Goal: Task Accomplishment & Management: Use online tool/utility

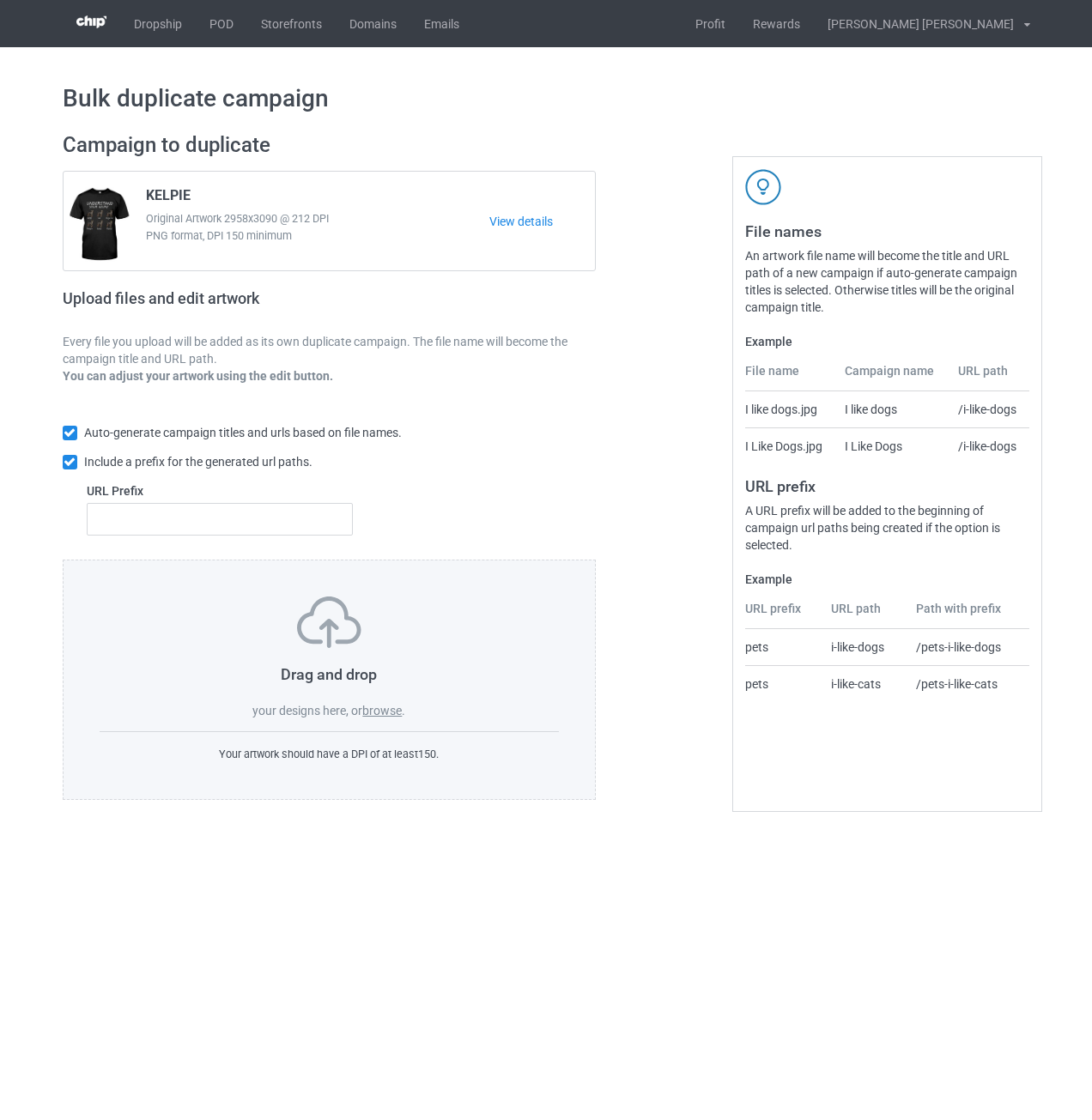
click at [392, 712] on label "browse" at bounding box center [382, 710] width 39 height 13
click at [0, 0] on input "browse" at bounding box center [0, 0] width 0 height 0
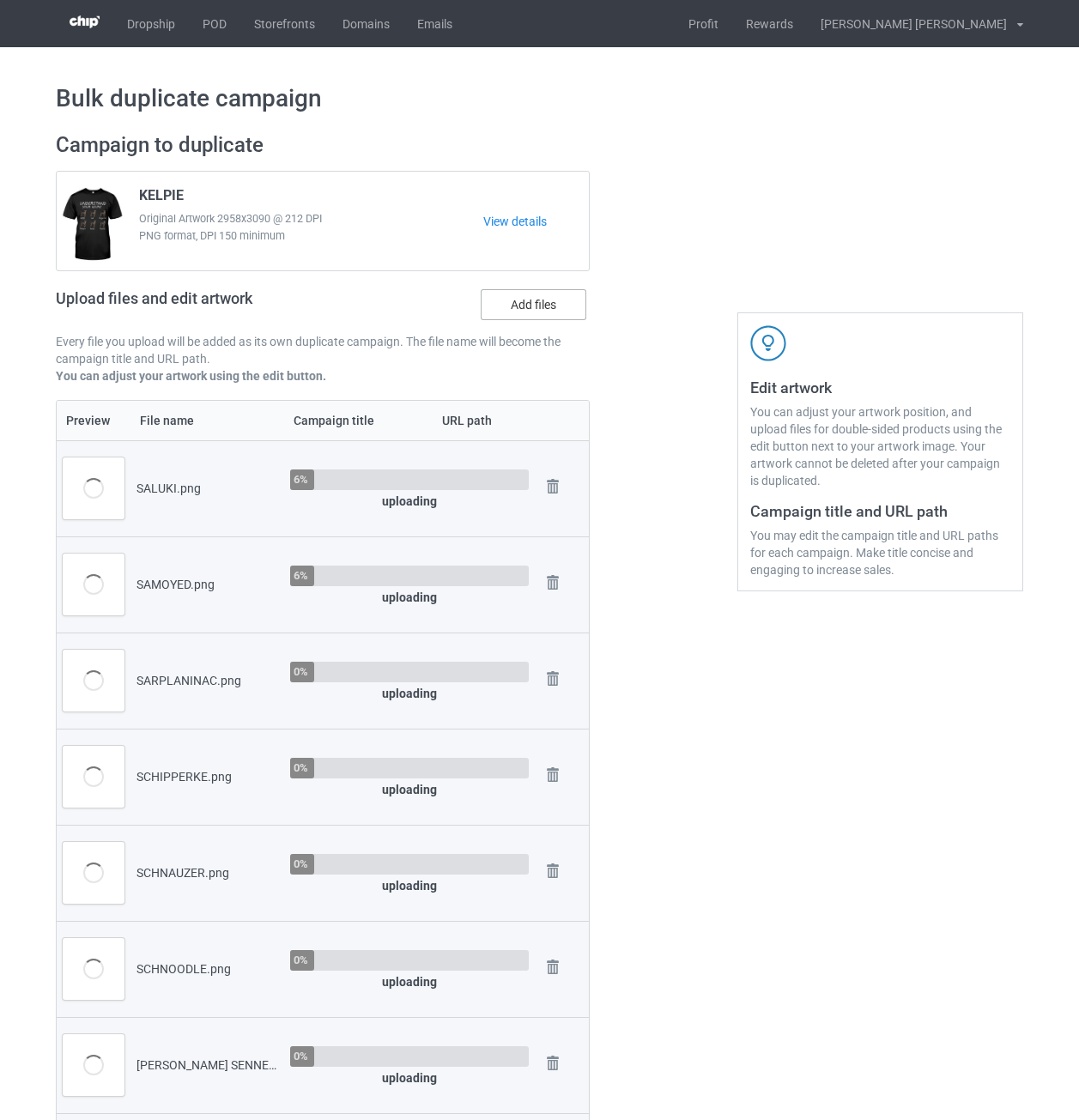
click at [529, 304] on label "Add files" at bounding box center [534, 305] width 106 height 31
click at [0, 0] on input "Add files" at bounding box center [0, 0] width 0 height 0
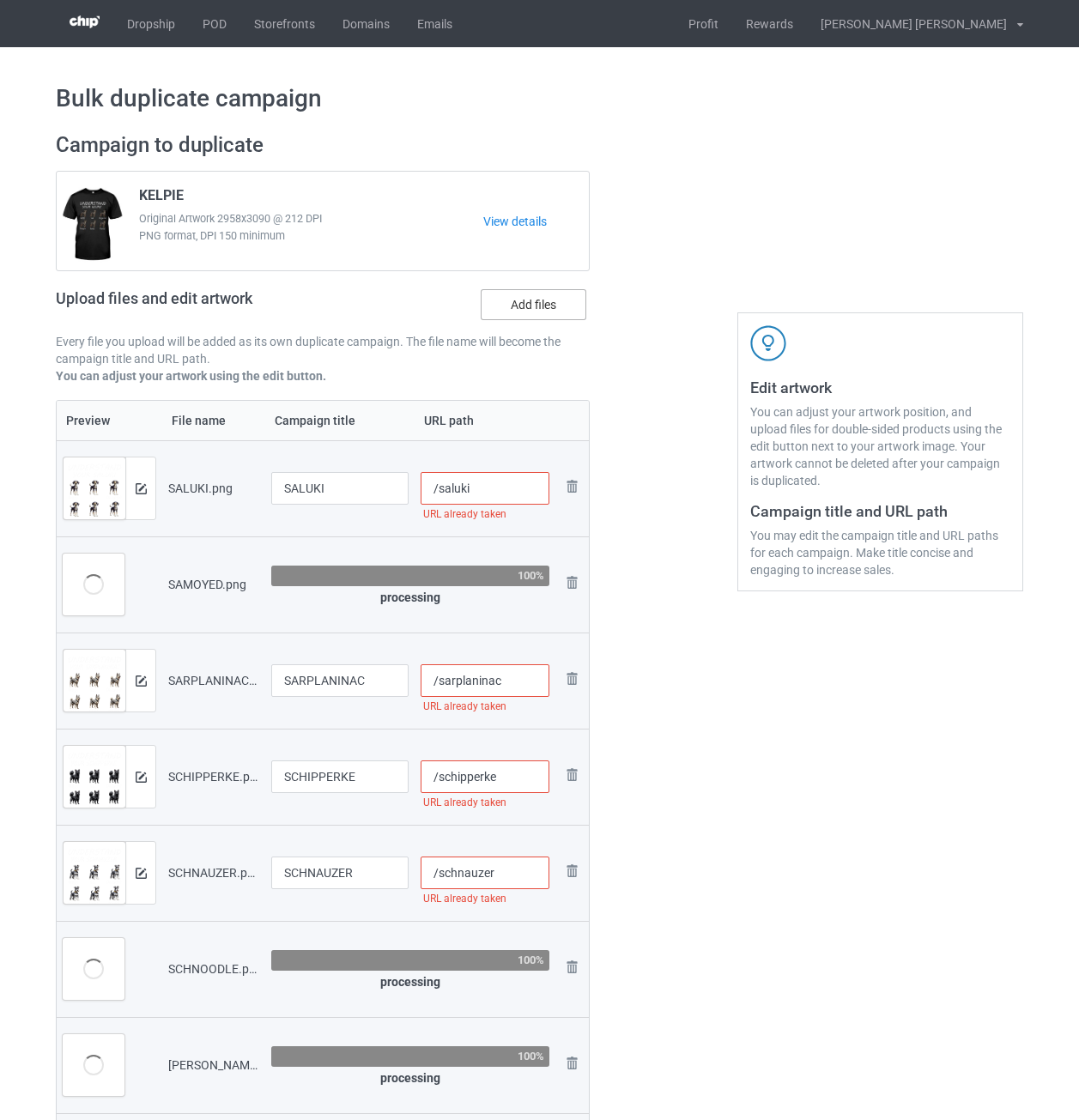
click at [560, 309] on label "Add files" at bounding box center [534, 305] width 106 height 31
click at [0, 0] on input "Add files" at bounding box center [0, 0] width 0 height 0
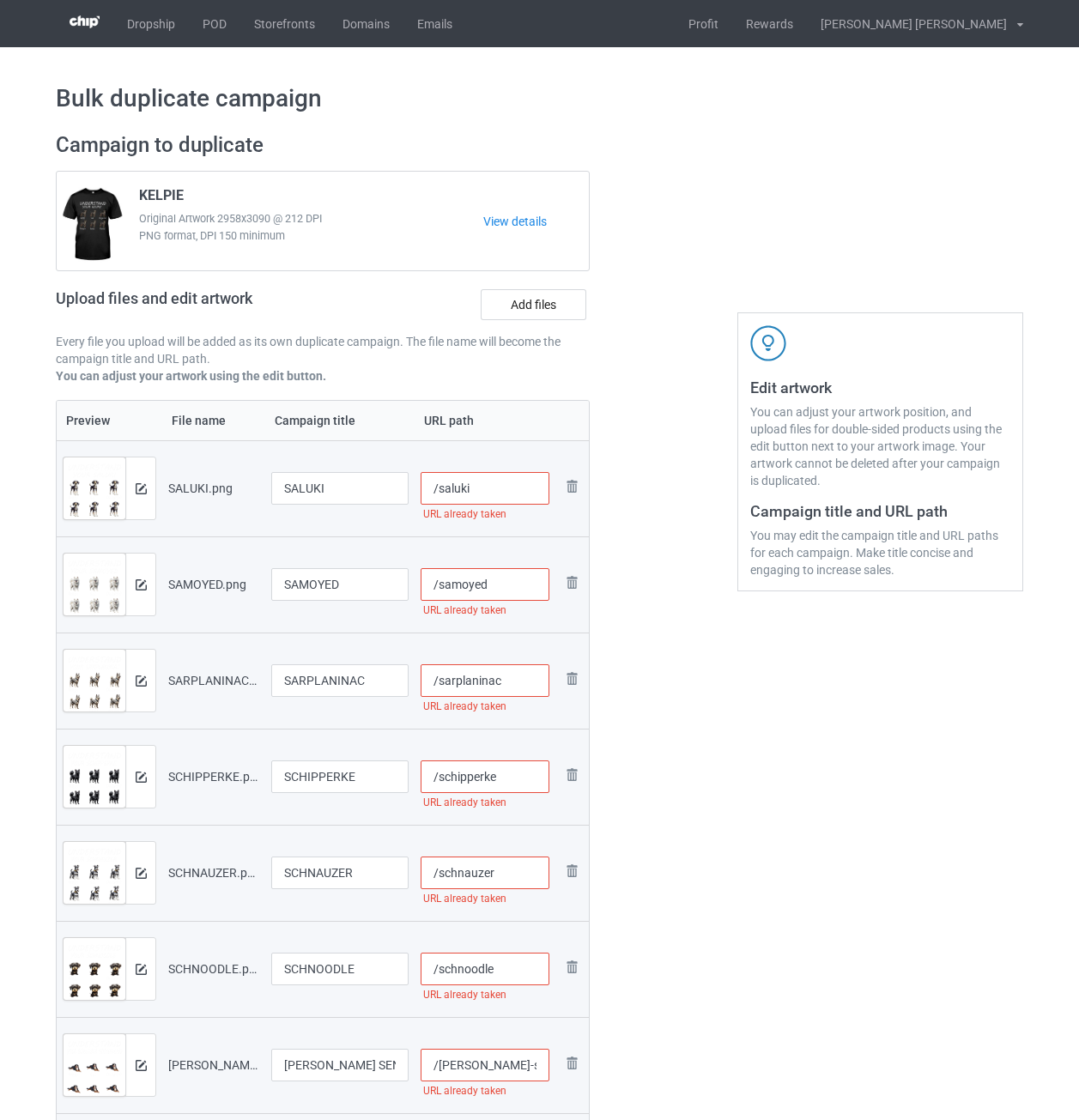
click at [508, 505] on input "/saluki" at bounding box center [486, 488] width 130 height 33
drag, startPoint x: 503, startPoint y: 485, endPoint x: 468, endPoint y: 490, distance: 35.4
click at [468, 490] on input "/saluki-und" at bounding box center [486, 488] width 130 height 33
type input "/saluki-und"
click at [522, 587] on input "/samoyed" at bounding box center [486, 585] width 130 height 33
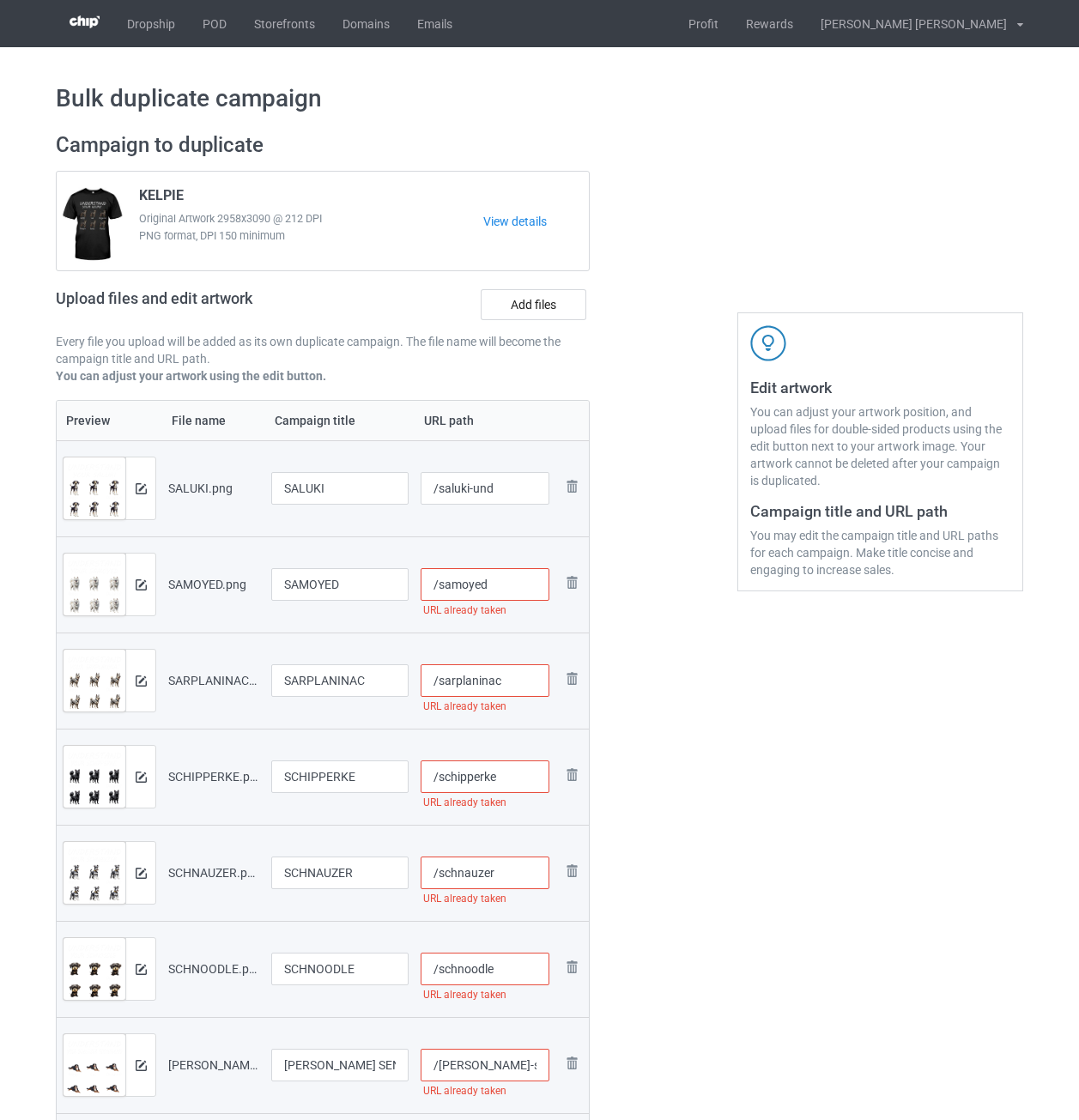
paste input "-und"
type input "/samoyed-und"
click at [518, 680] on input "/sarplaninac" at bounding box center [486, 681] width 130 height 33
paste input "-und"
type input "/sarplaninac-und"
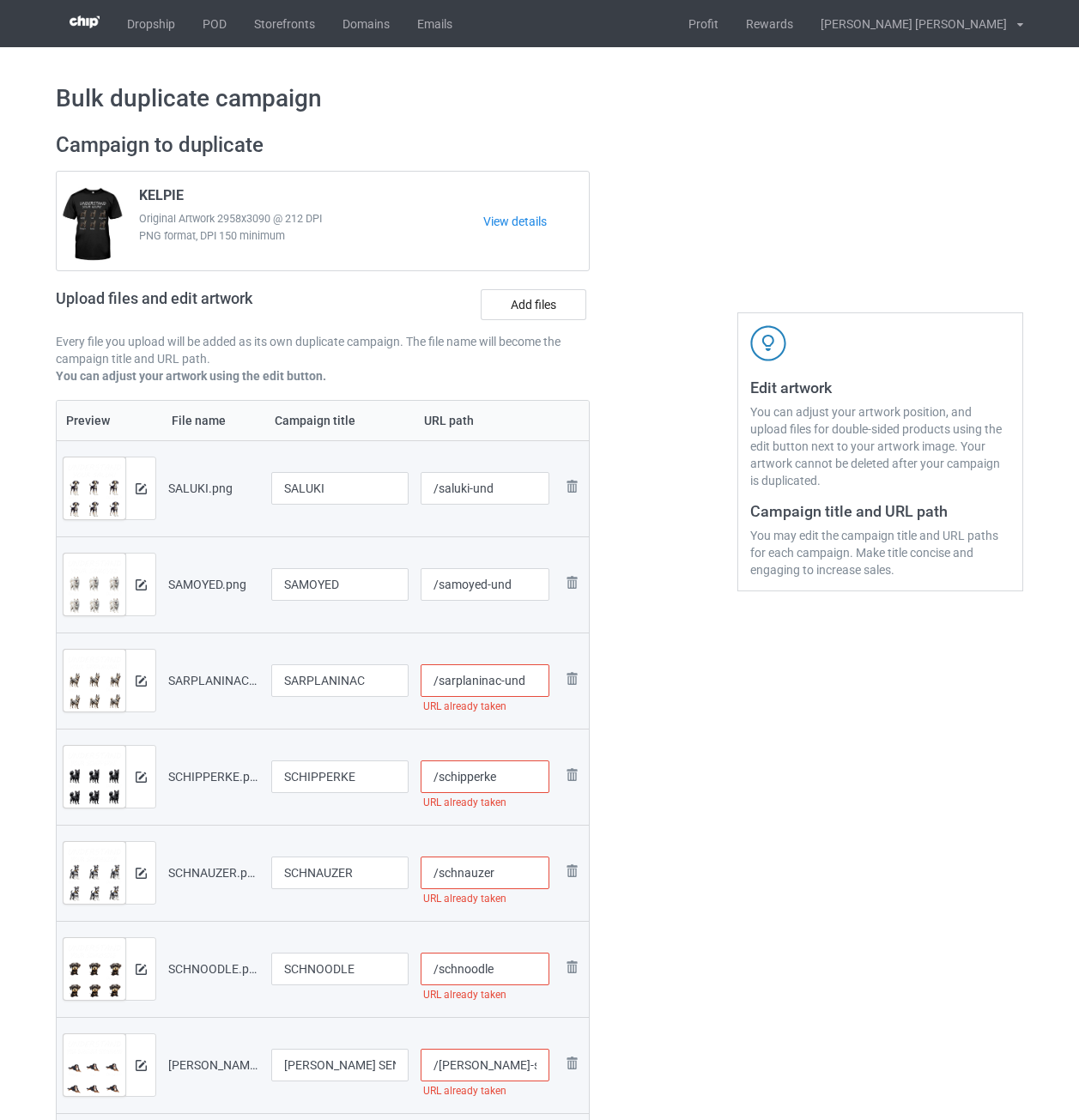
click at [529, 778] on input "/schipperke" at bounding box center [486, 777] width 130 height 33
paste input "-und"
type input "/schipperke-und"
click at [511, 881] on input "/schnauzer" at bounding box center [486, 873] width 130 height 33
paste input "-und"
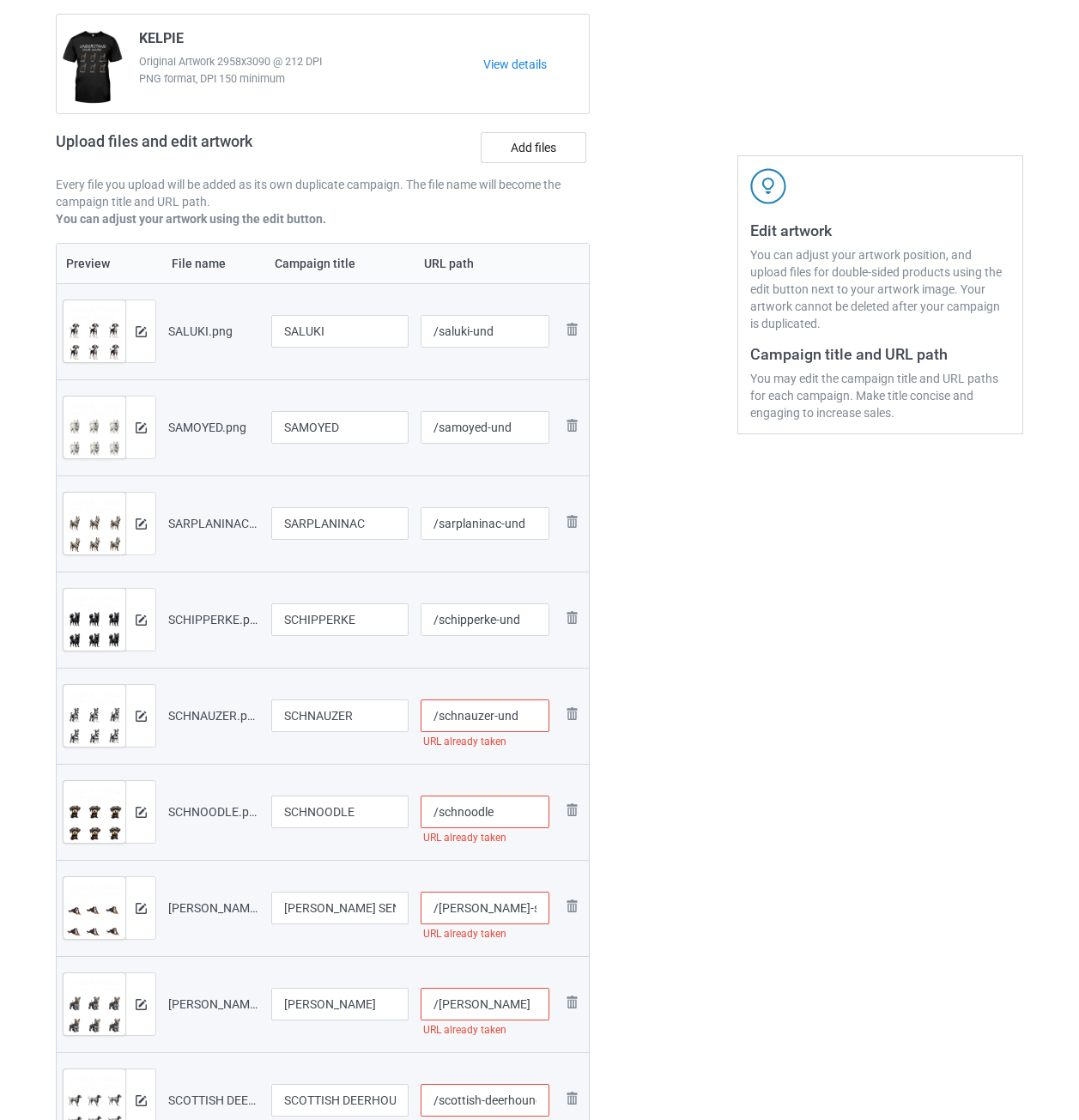
scroll to position [172, 0]
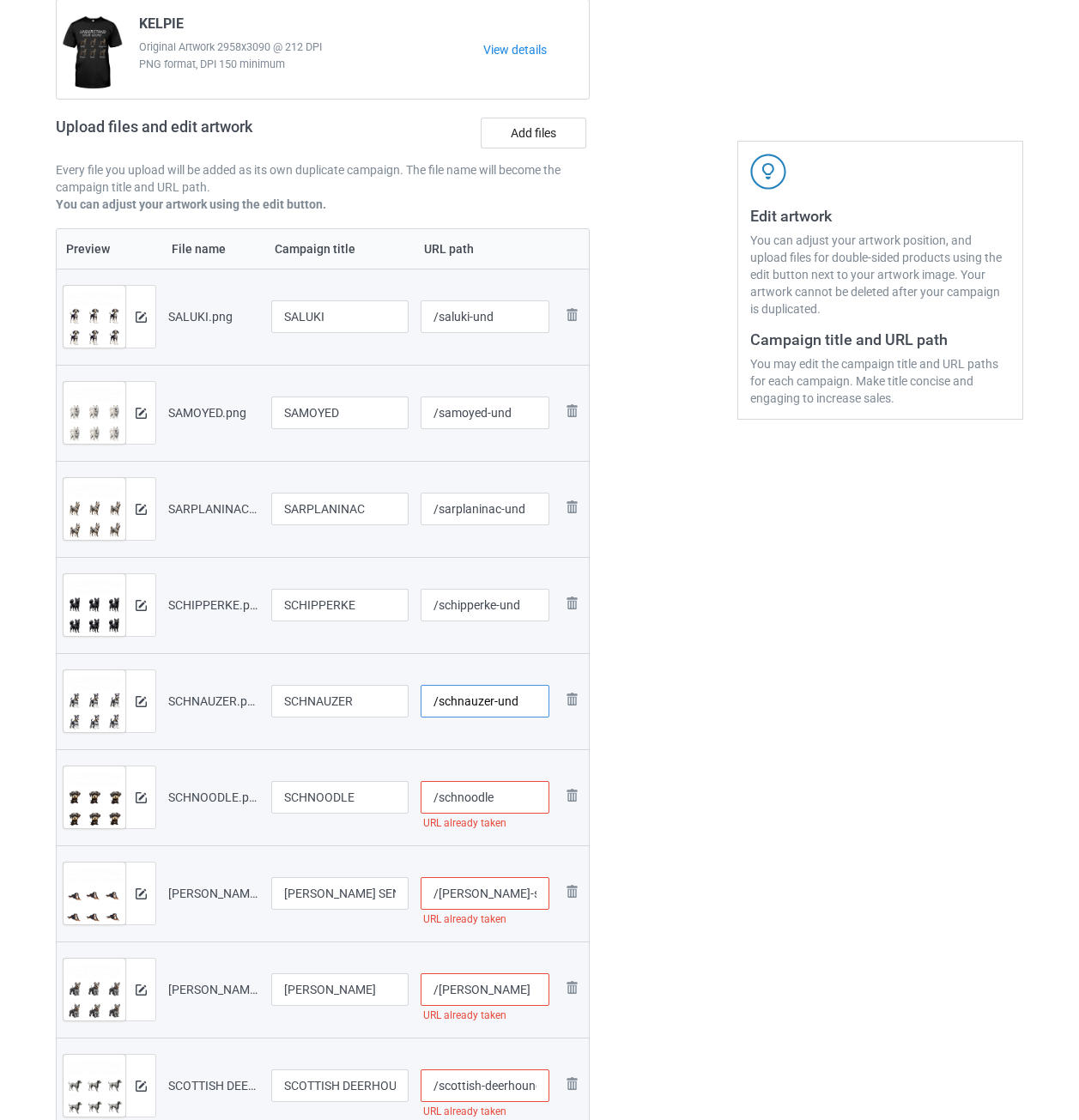
type input "/schnauzer-und"
click at [505, 803] on input "/schnoodle" at bounding box center [486, 798] width 130 height 33
paste input "-und"
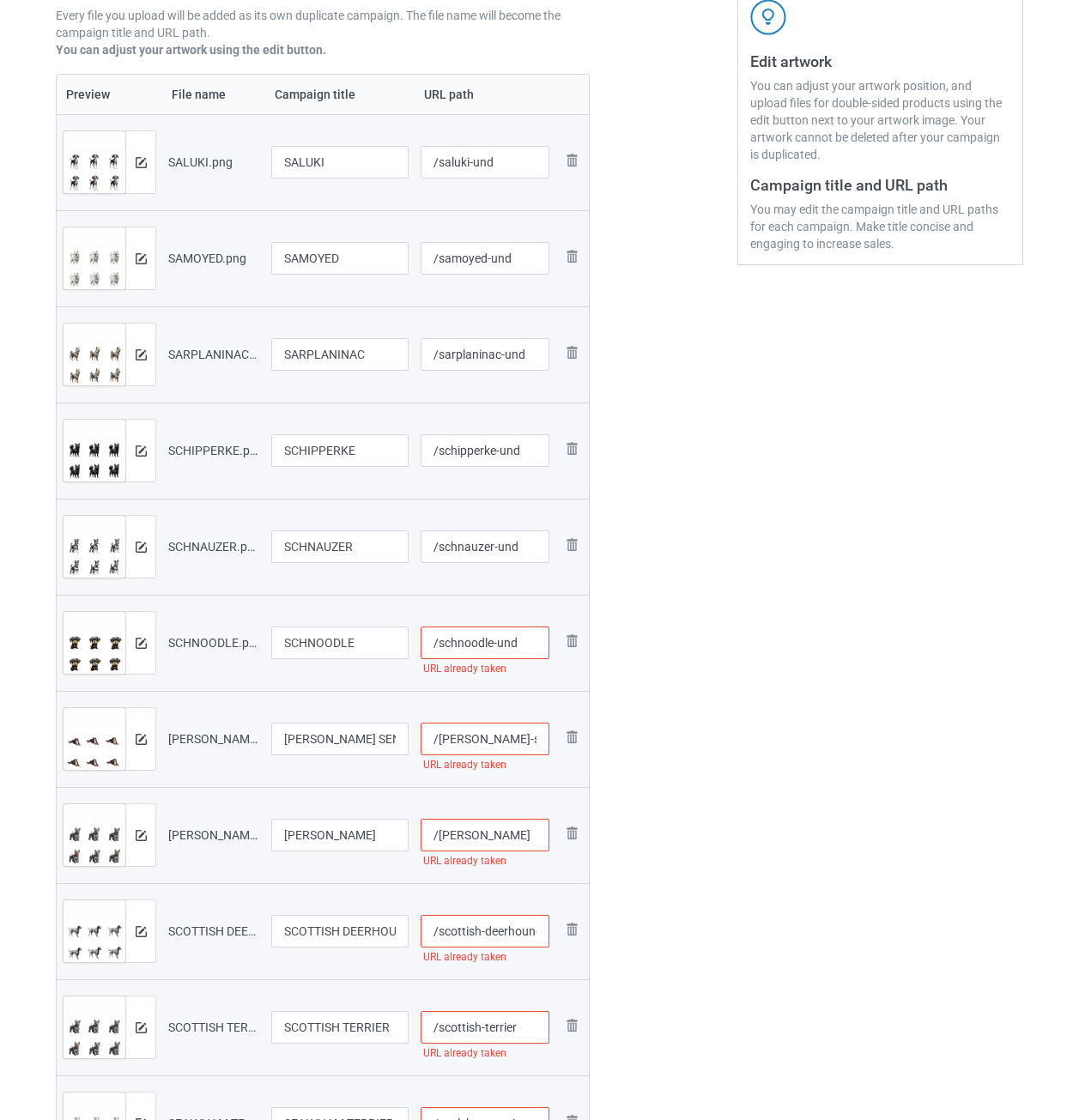
scroll to position [343, 0]
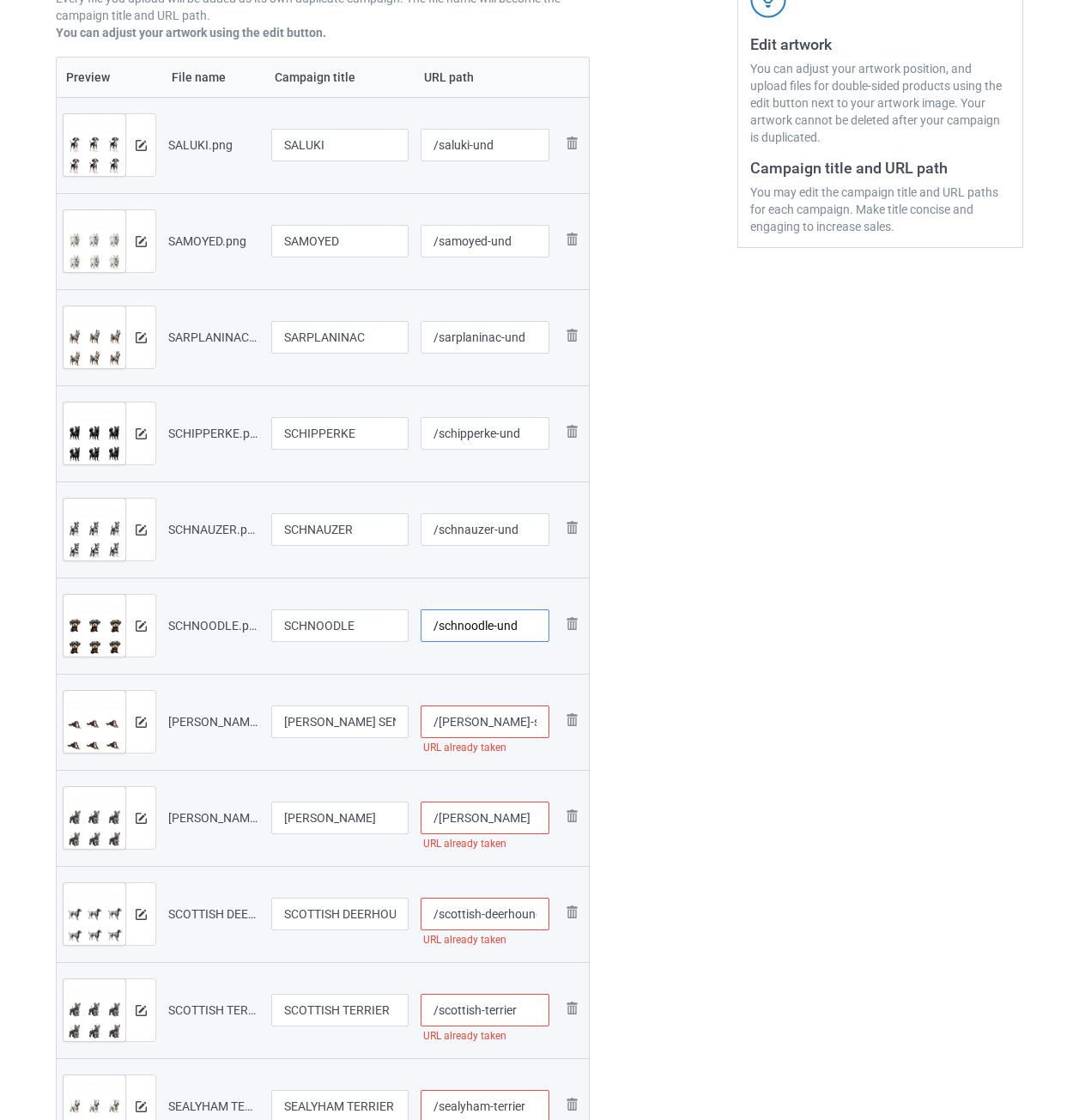
type input "/schnoodle-und"
click at [486, 726] on input "/[PERSON_NAME]-sennenhund" at bounding box center [486, 722] width 130 height 33
paste input "-und"
type input "/[PERSON_NAME]-sennenhund-und"
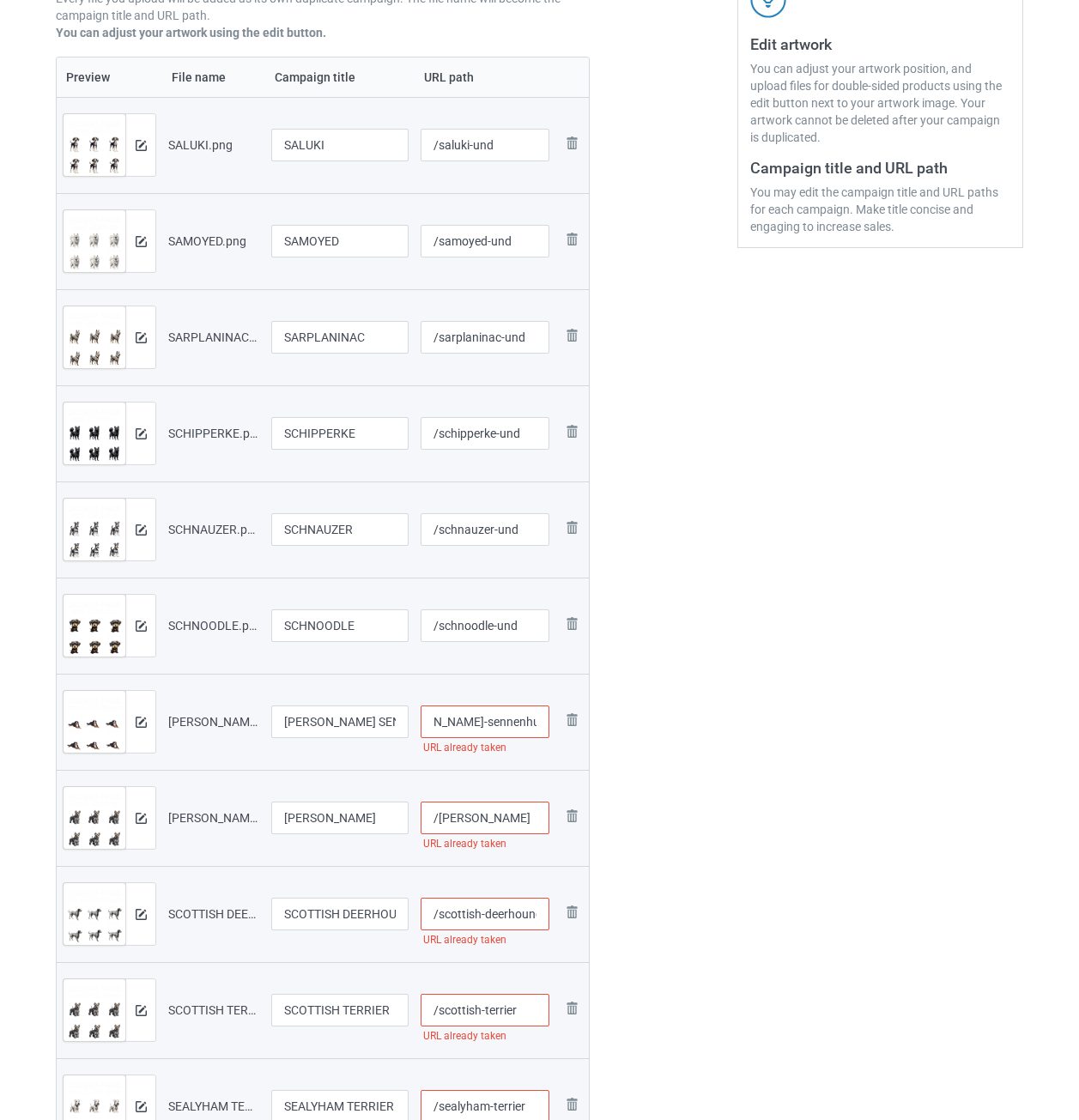
click at [509, 818] on input "/[PERSON_NAME]" at bounding box center [486, 818] width 130 height 33
paste input "-und"
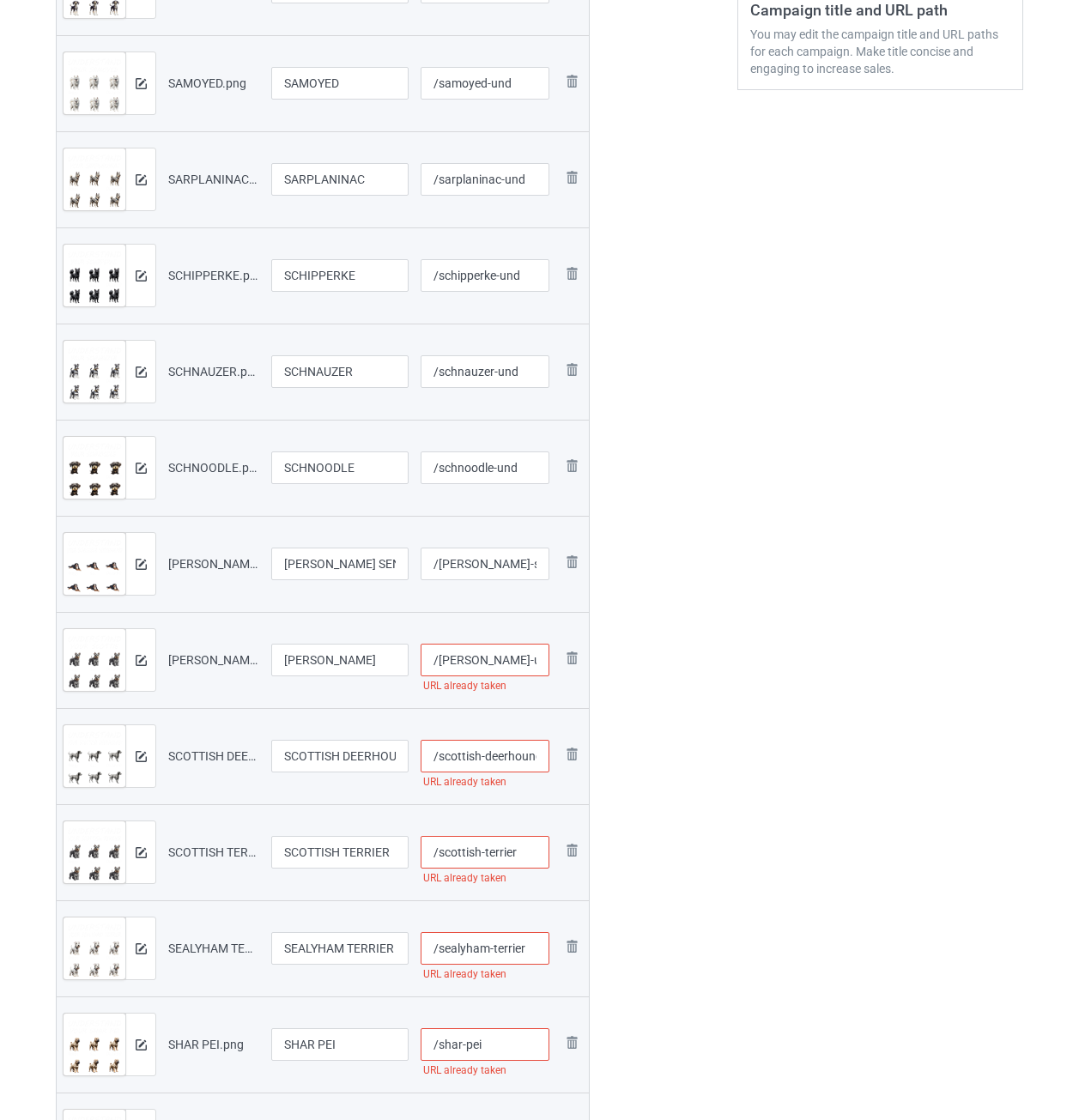
scroll to position [515, 0]
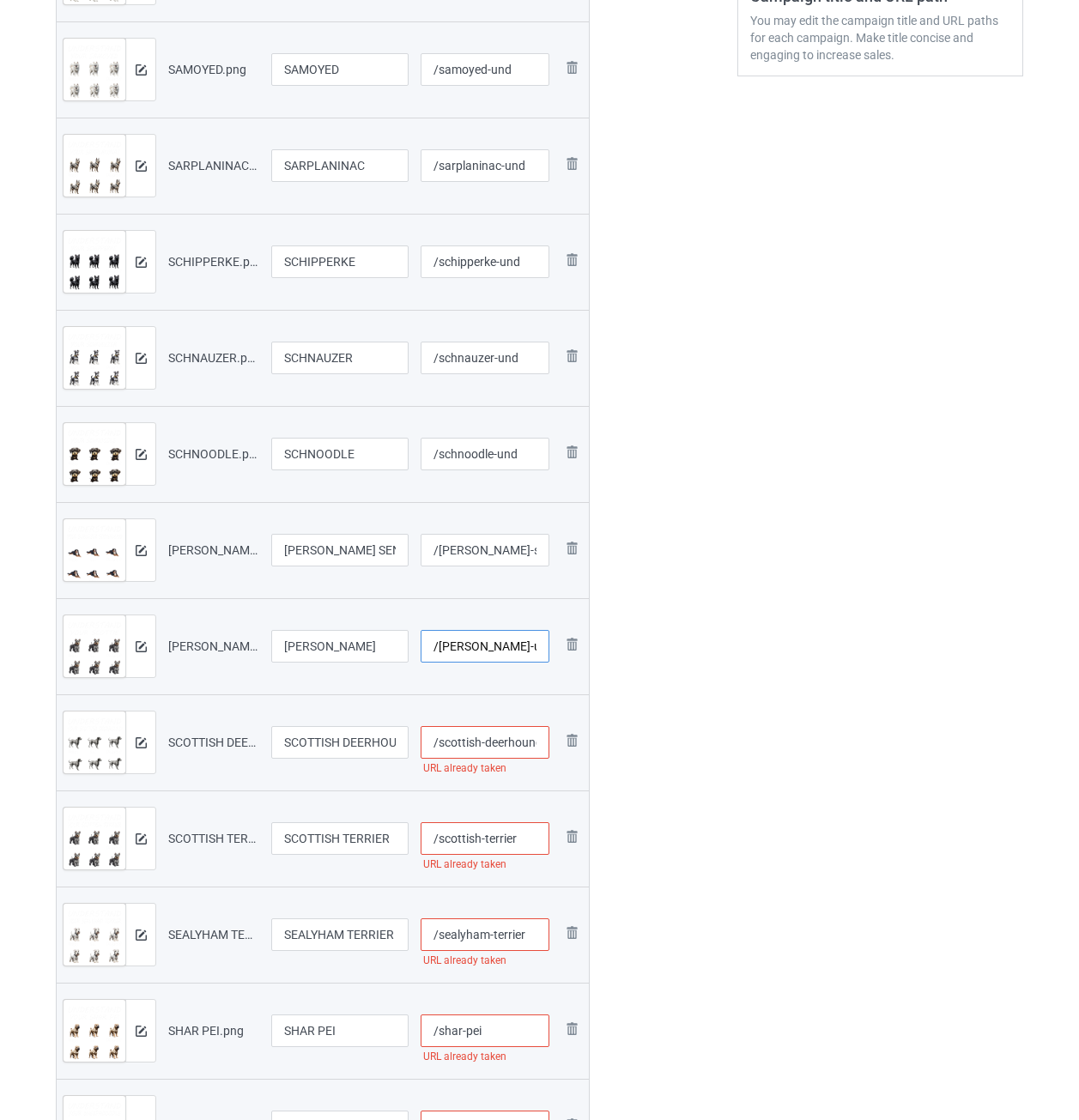
type input "/[PERSON_NAME]-und"
click at [493, 742] on input "/scottish-deerhound" at bounding box center [486, 742] width 130 height 33
paste input "-und"
type input "/scottish-deerhound-und"
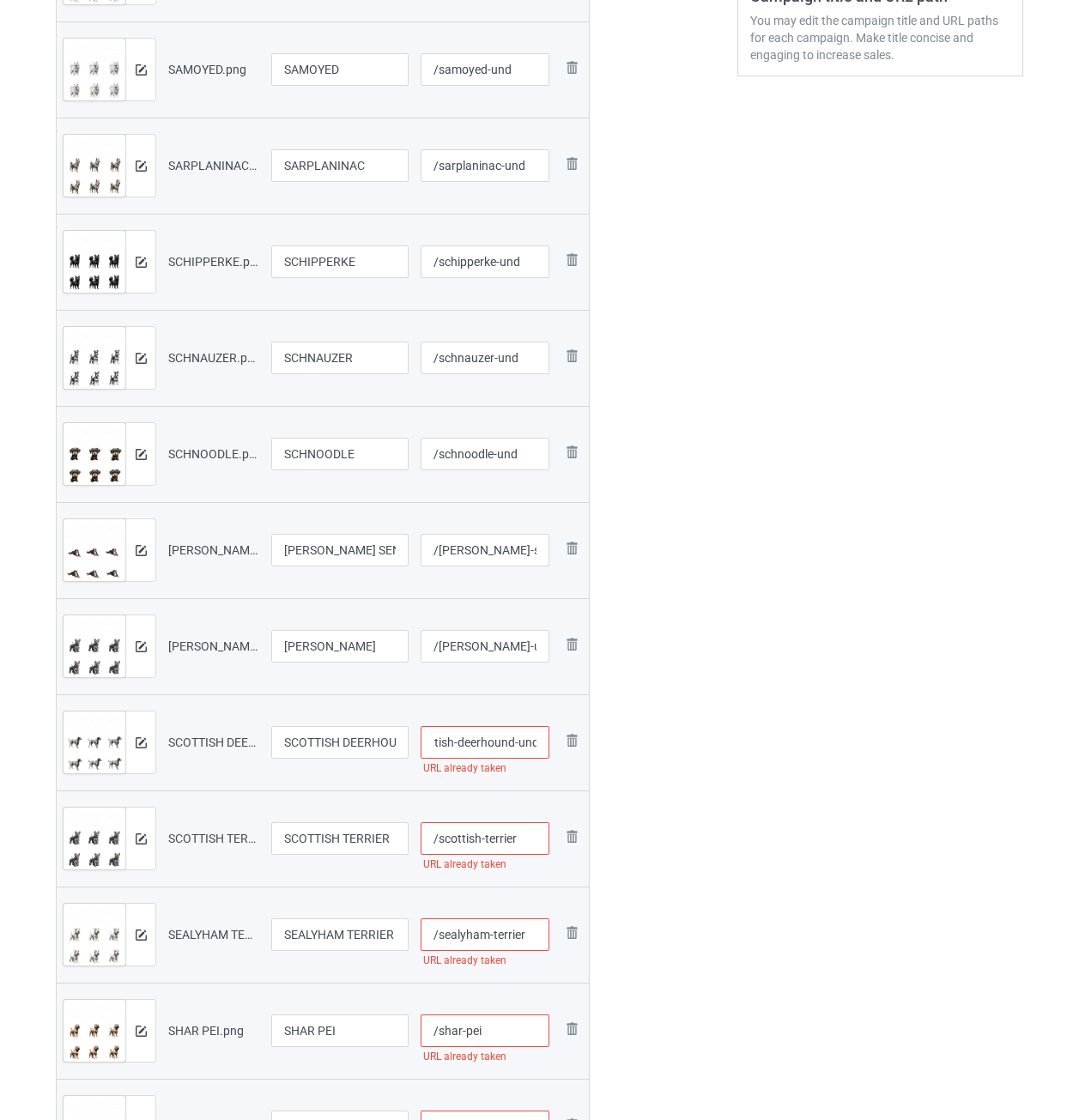
click at [529, 841] on input "/scottish-terrier" at bounding box center [486, 838] width 130 height 33
paste input "-und"
type input "/scottish-terrier-und"
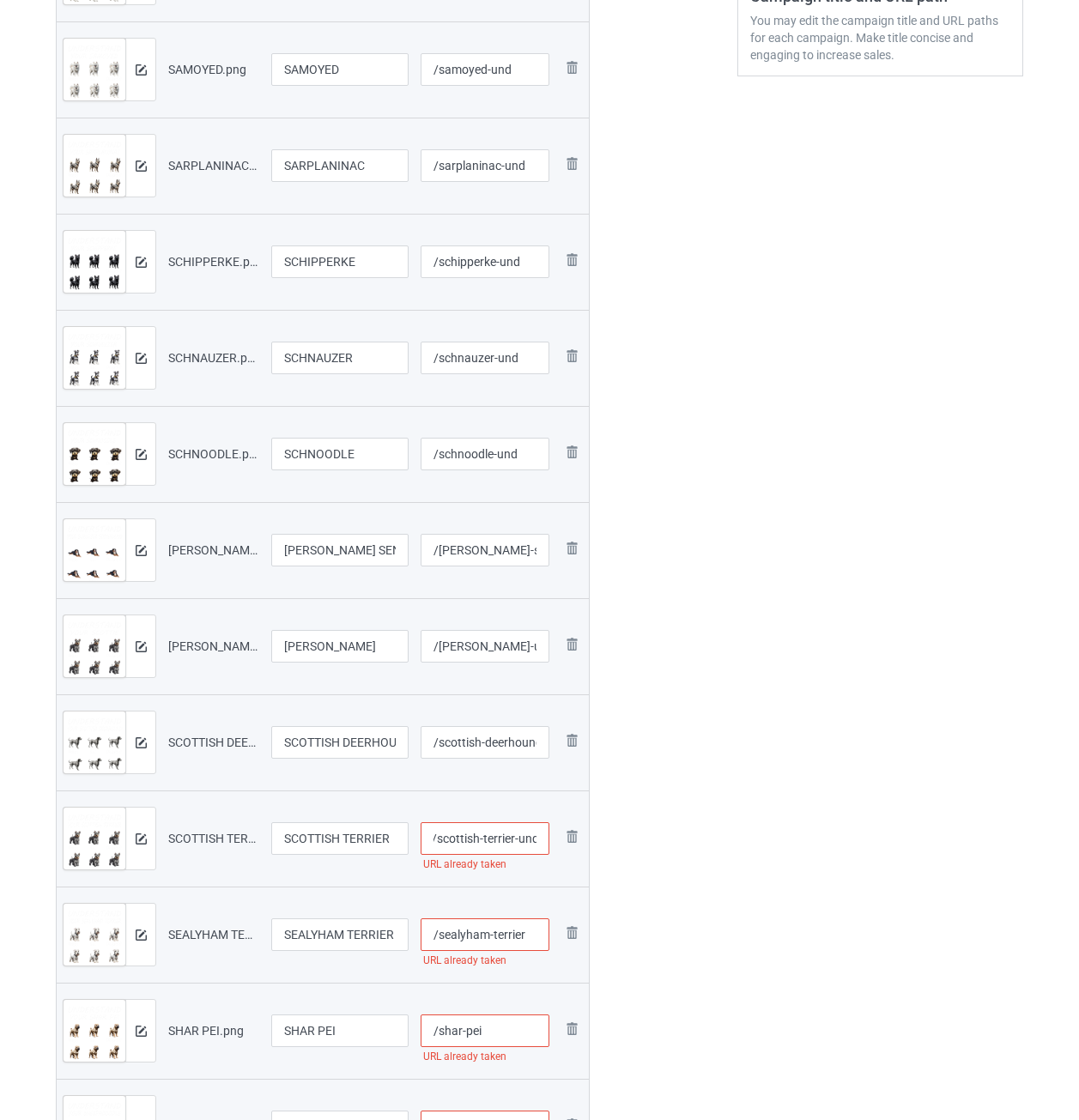
click at [531, 941] on input "/sealyham-terrier" at bounding box center [486, 934] width 130 height 33
paste input "-und"
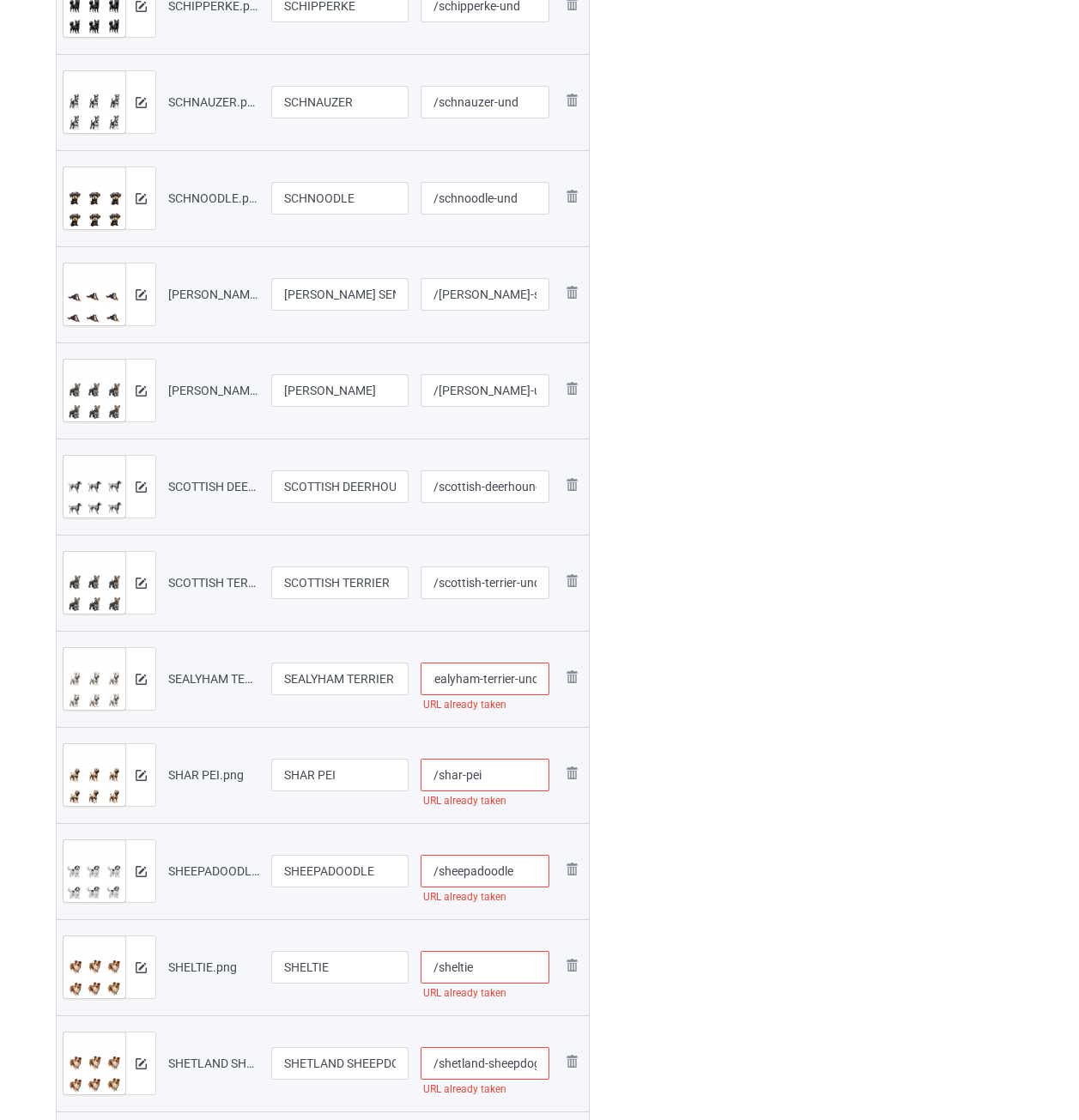
scroll to position [773, 0]
type input "/sealyham-terrier-und"
click at [510, 782] on input "/shar-pei" at bounding box center [486, 774] width 130 height 33
paste input "-und"
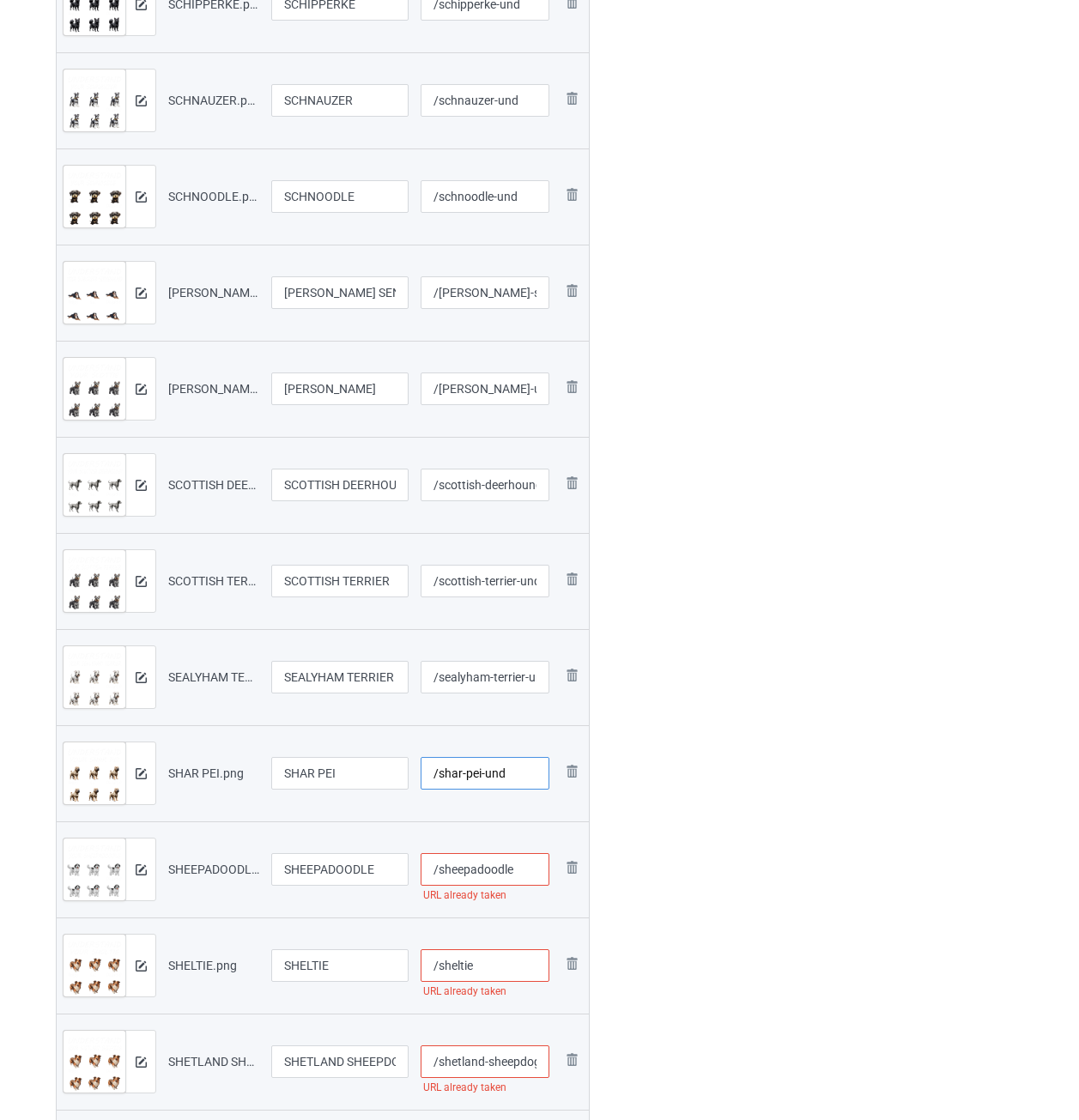
type input "/shar-pei-und"
click at [534, 869] on input "/sheepadoodle" at bounding box center [486, 870] width 130 height 33
paste input "-und"
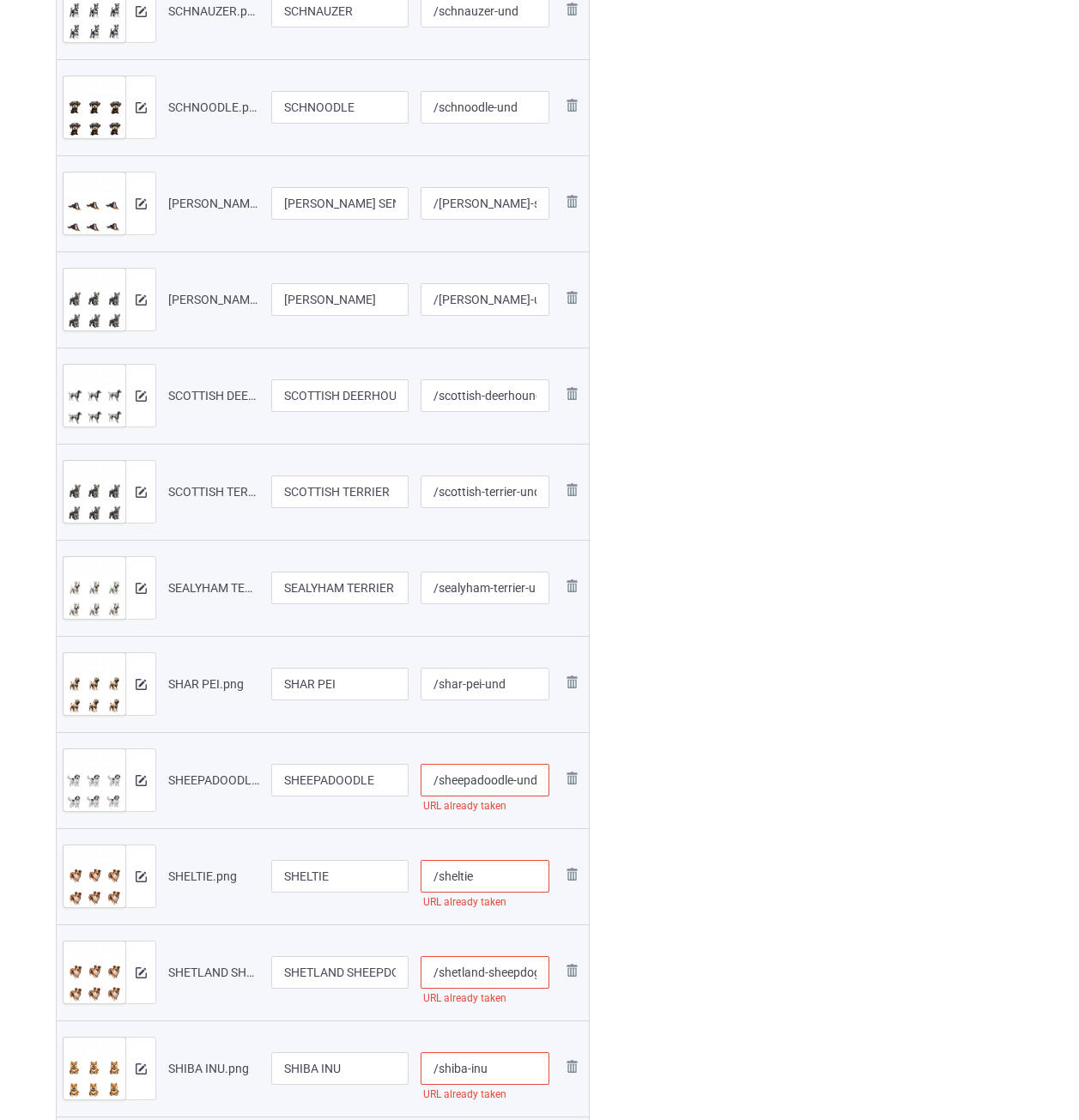
scroll to position [1116, 0]
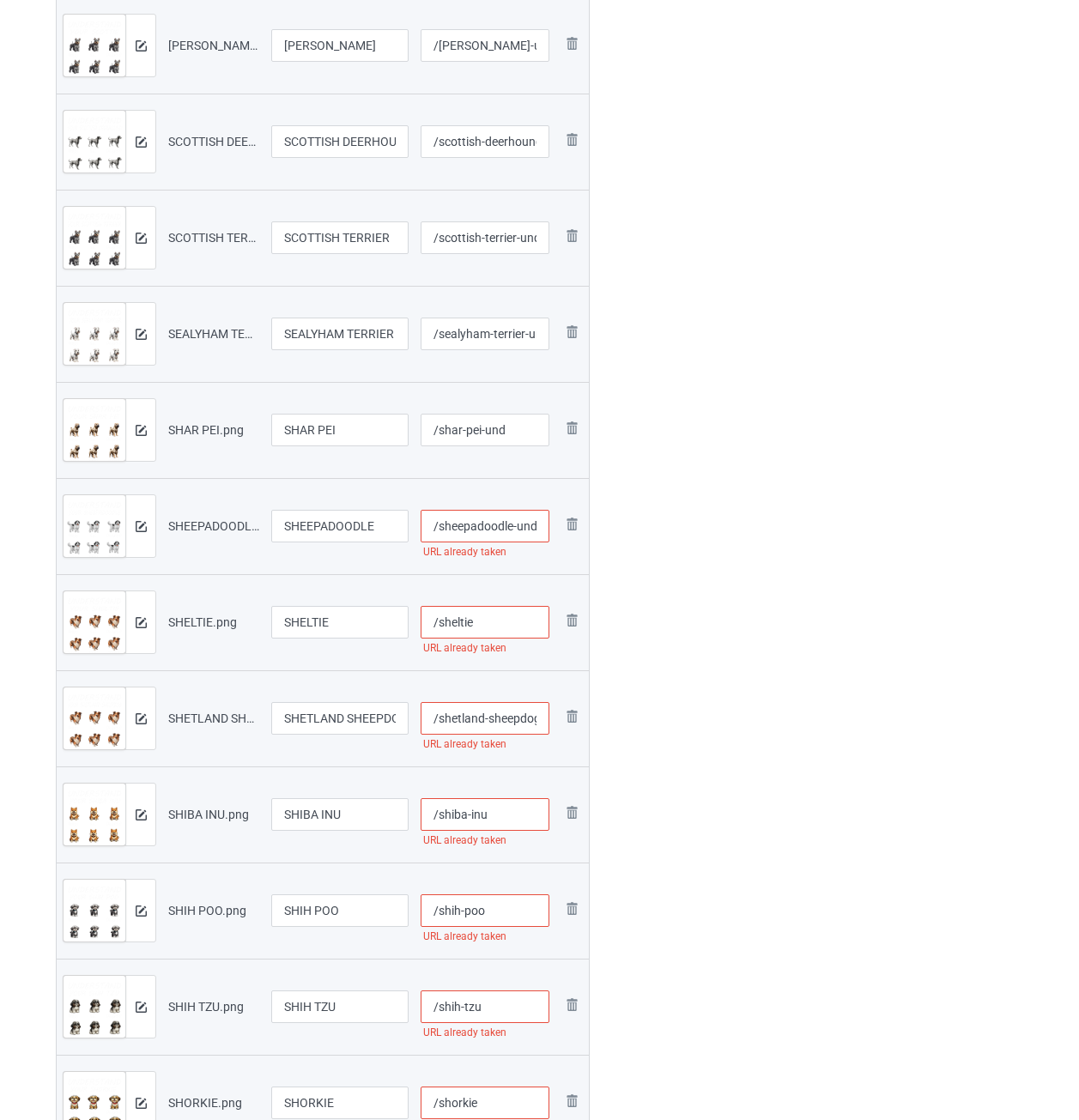
type input "/sheepadoodle-und"
click at [488, 630] on input "/sheltie" at bounding box center [486, 622] width 130 height 33
paste input "-und"
type input "/sheltie-und"
click at [492, 716] on input "/shetland-sheepdog" at bounding box center [486, 718] width 130 height 33
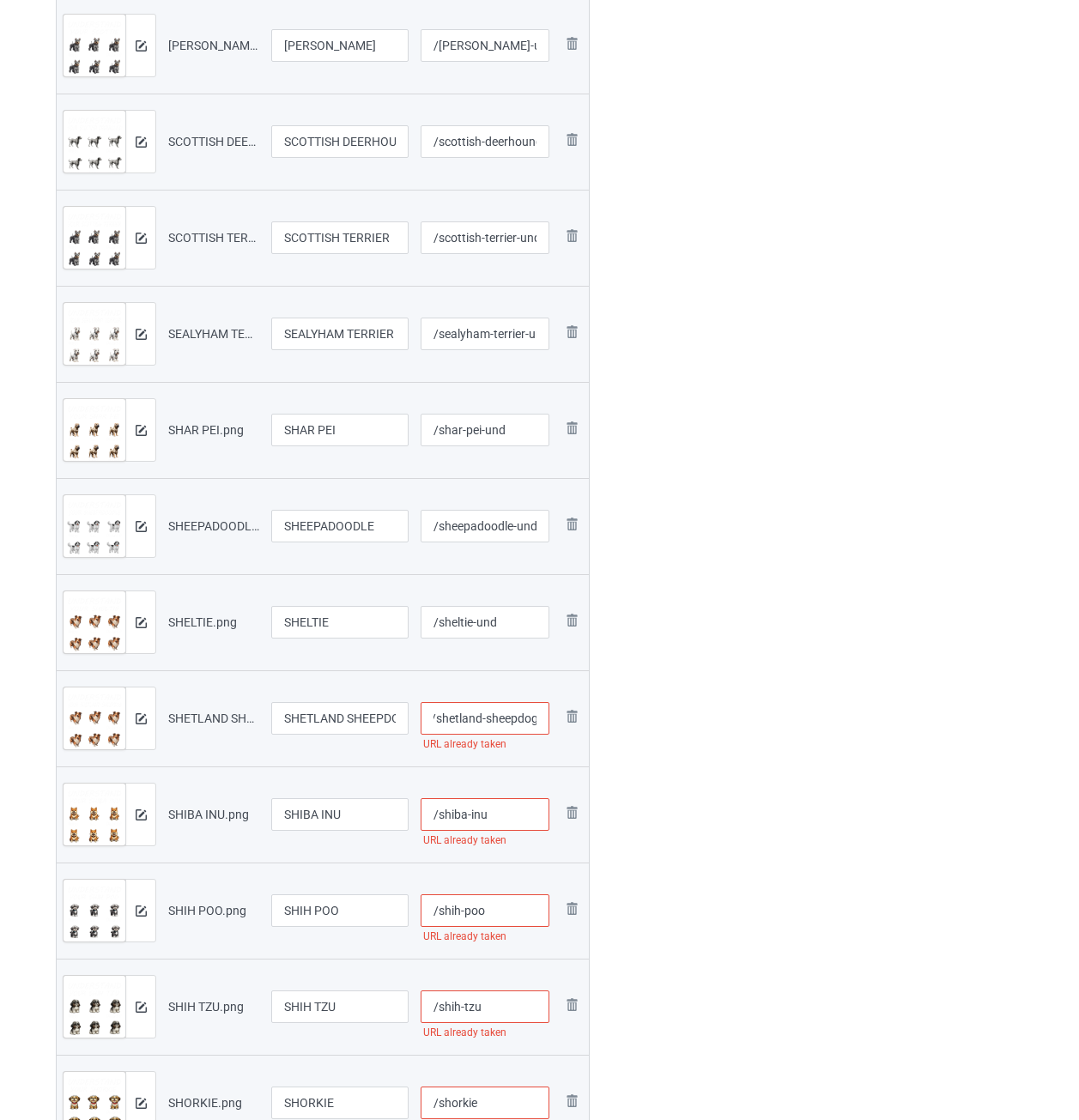
paste input "-und"
type input "/shetland-sheepdog-und"
click at [523, 816] on input "/shiba-inu" at bounding box center [486, 814] width 130 height 33
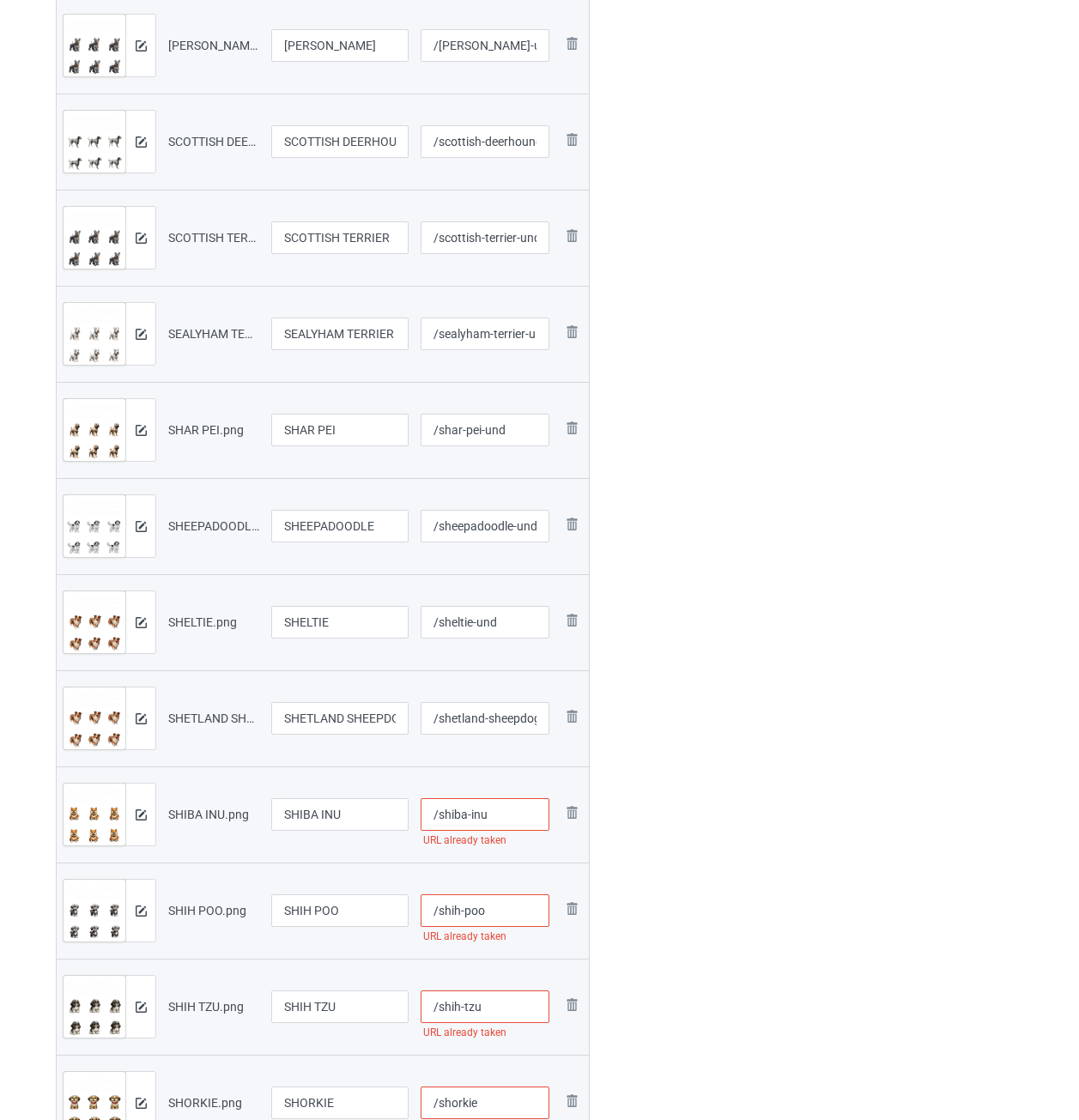
paste input "-und"
type input "/shiba-inu-und"
click at [510, 914] on input "/shih-poo" at bounding box center [486, 910] width 130 height 33
paste input "-und"
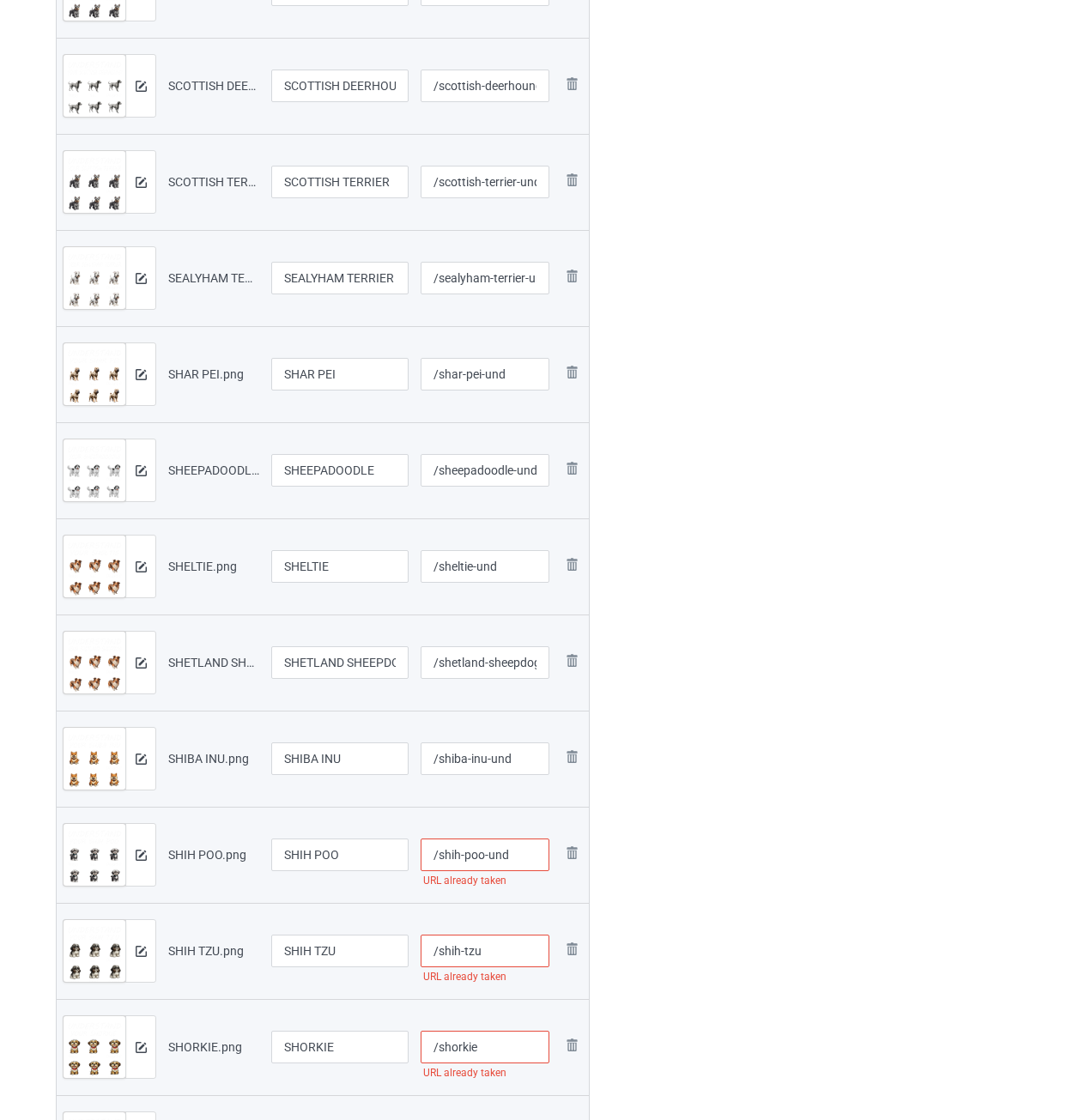
scroll to position [1374, 0]
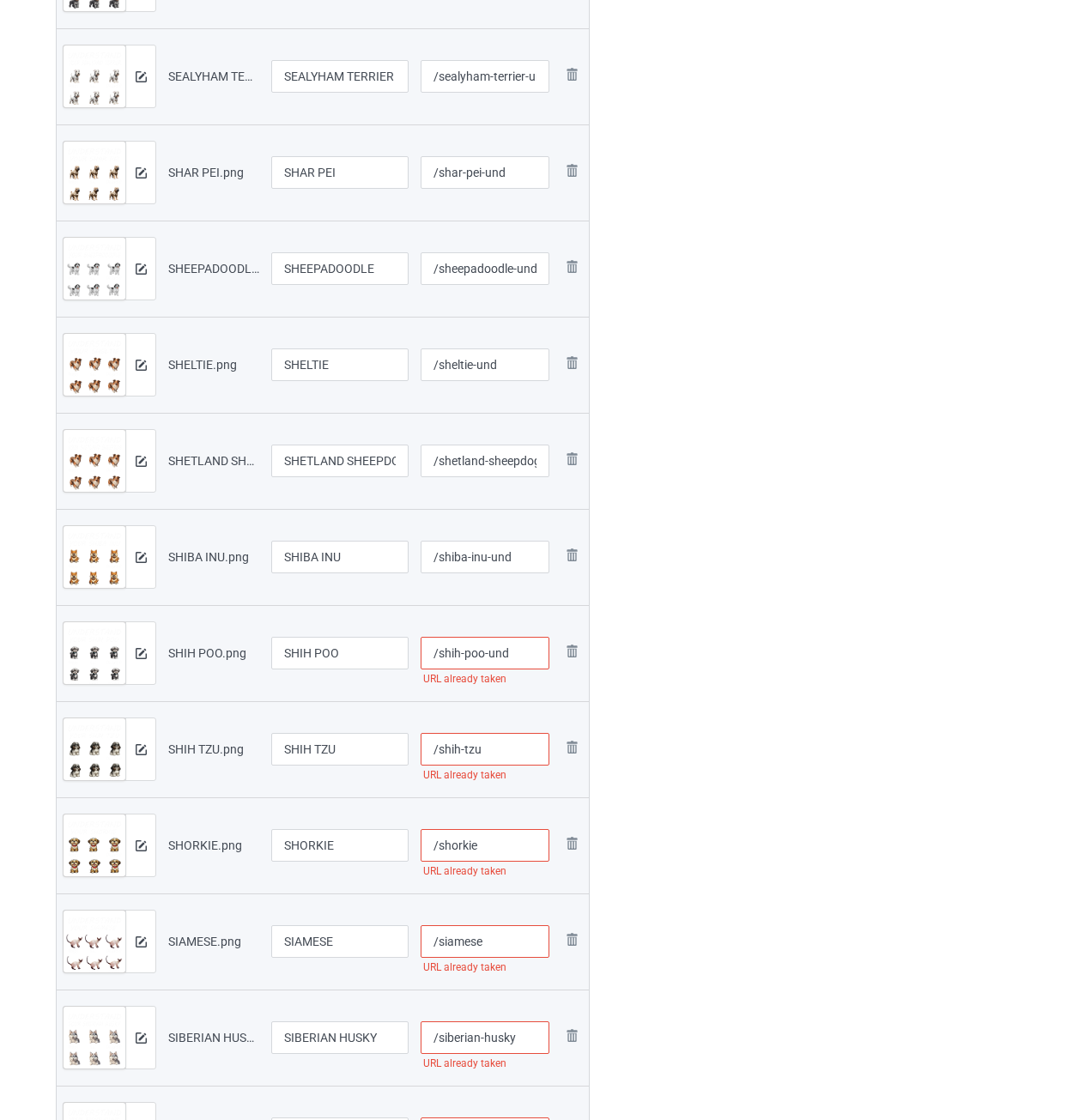
type input "/shih-poo-und"
click at [511, 738] on input "/shih-tzu" at bounding box center [486, 750] width 130 height 33
paste input "-und"
type input "/shih-tzu-und"
click at [513, 838] on input "/shorkie" at bounding box center [486, 846] width 130 height 33
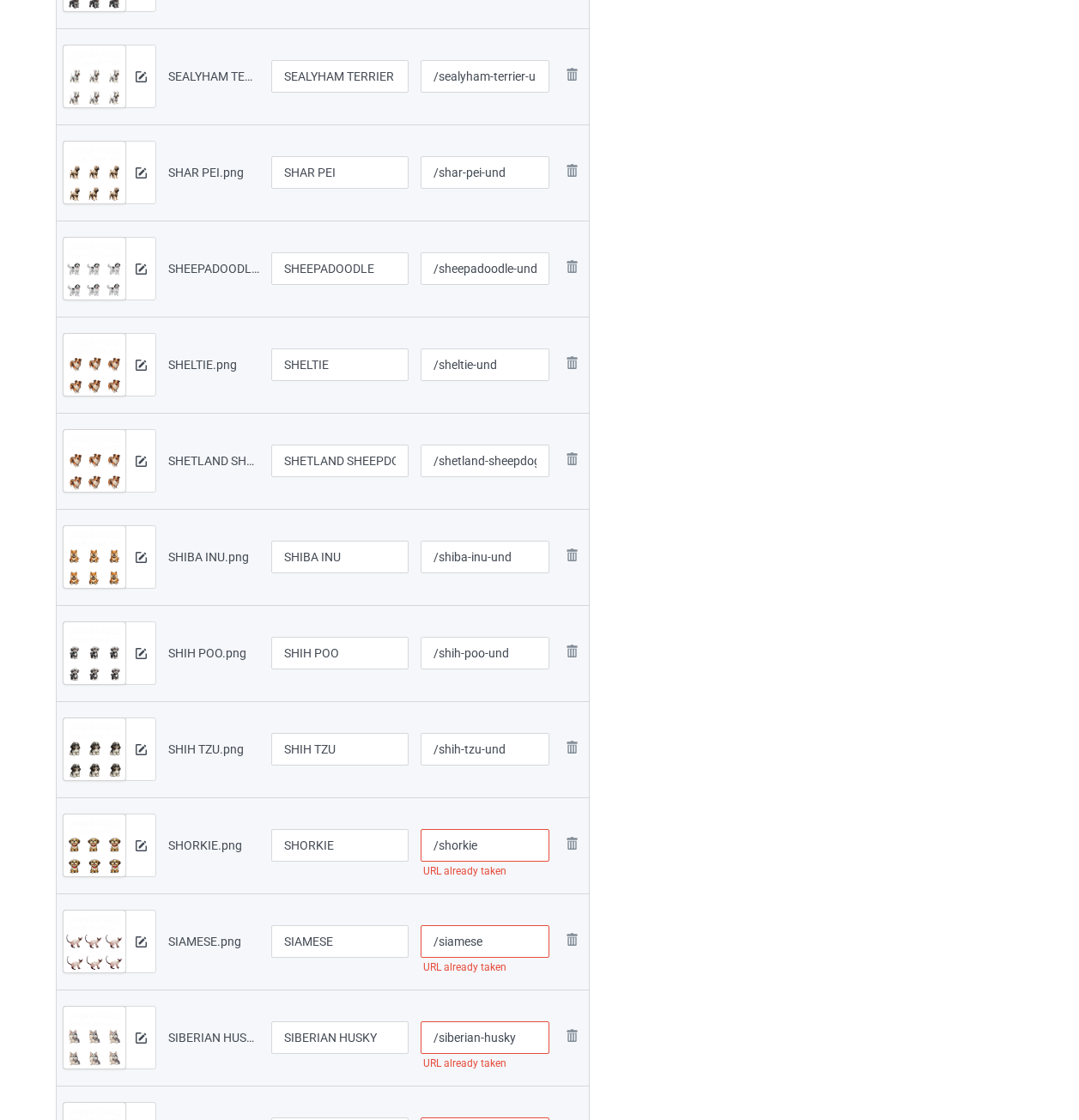
paste input "-und"
type input "/shorkie-und"
click at [523, 943] on input "/siamese" at bounding box center [486, 942] width 130 height 33
paste input "-und"
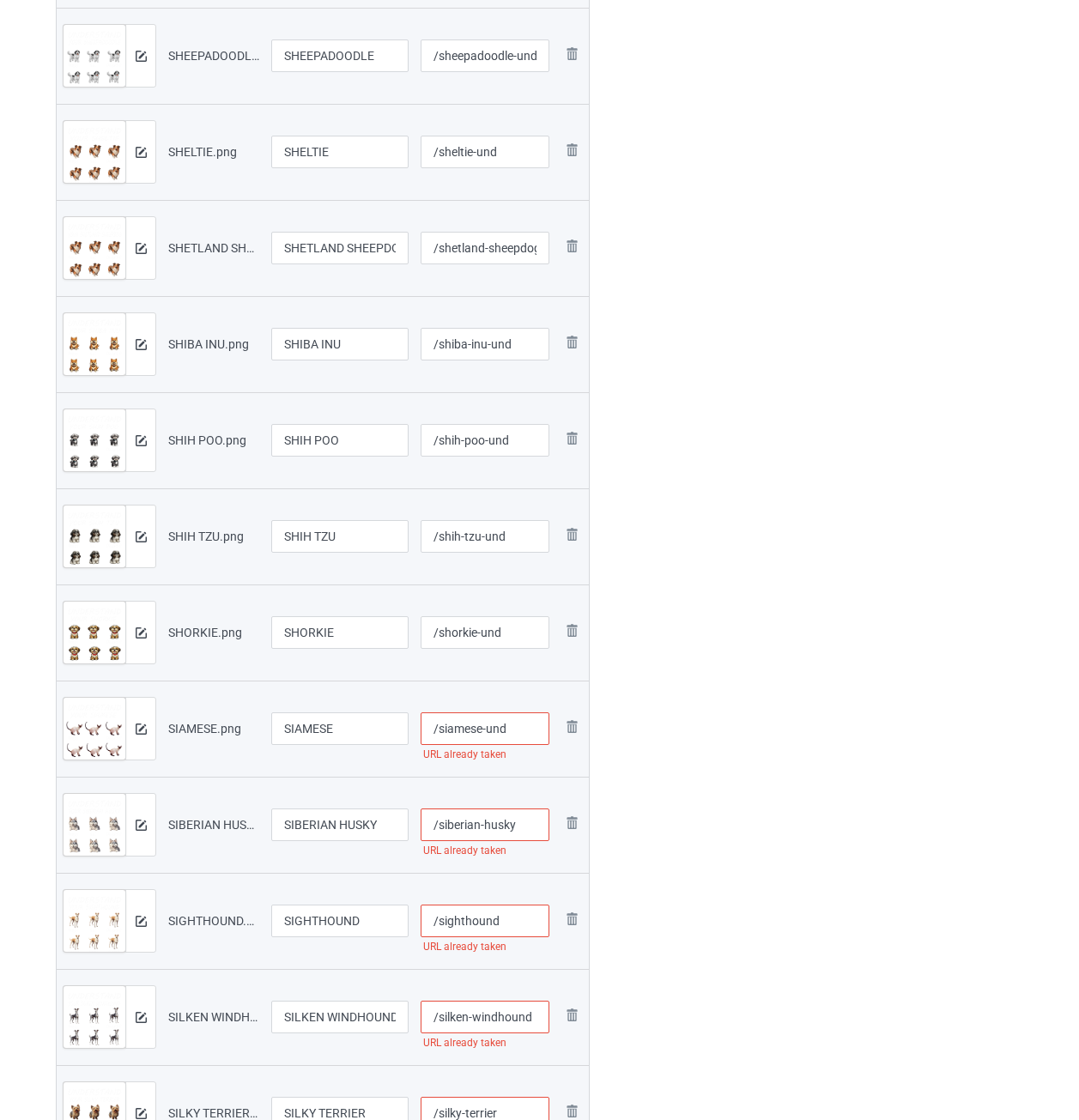
scroll to position [1631, 0]
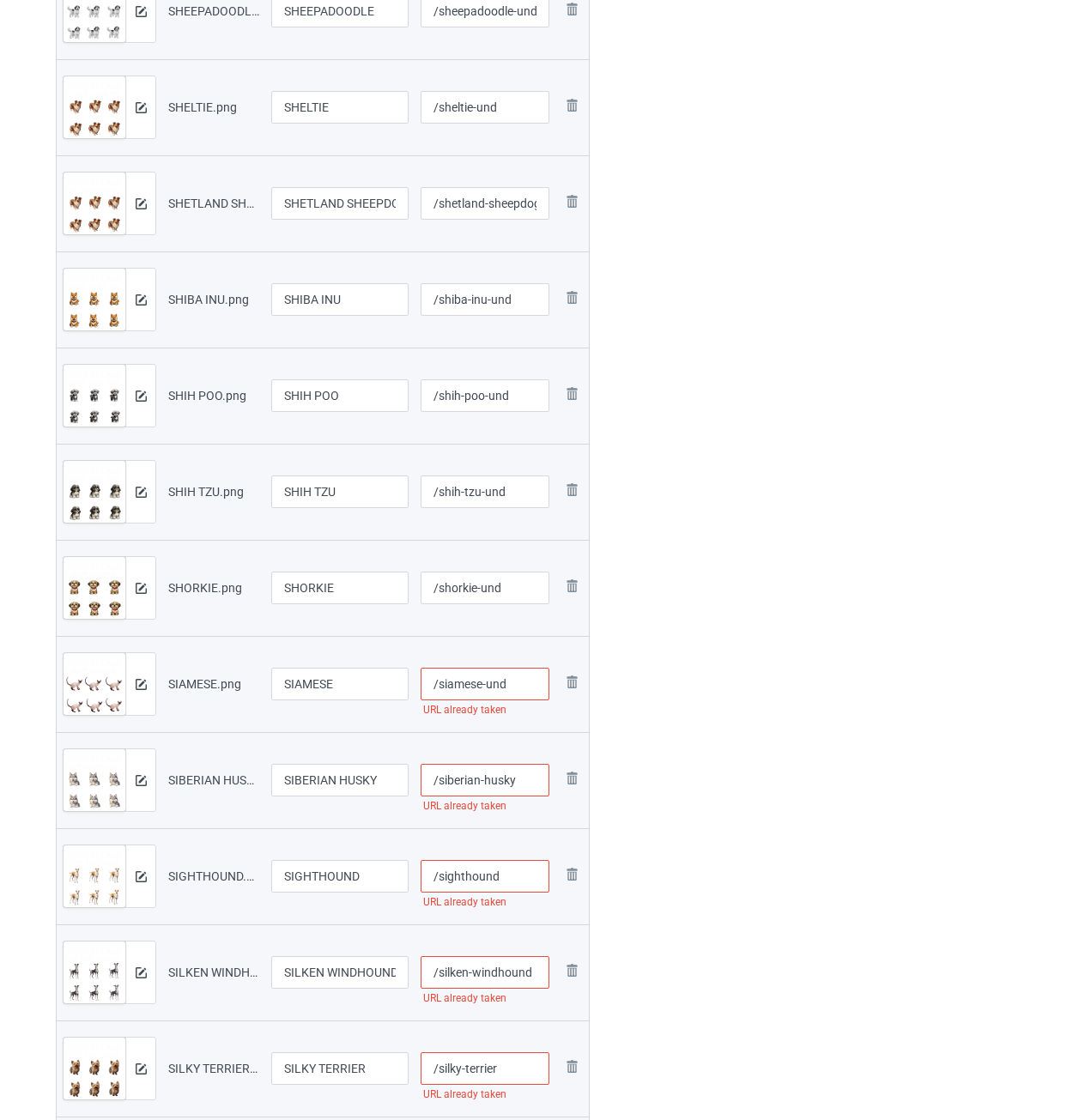
type input "/siamese-und"
click at [532, 785] on input "/siberian-husky" at bounding box center [486, 781] width 130 height 33
paste input "-und"
type input "/siberian-husky-und"
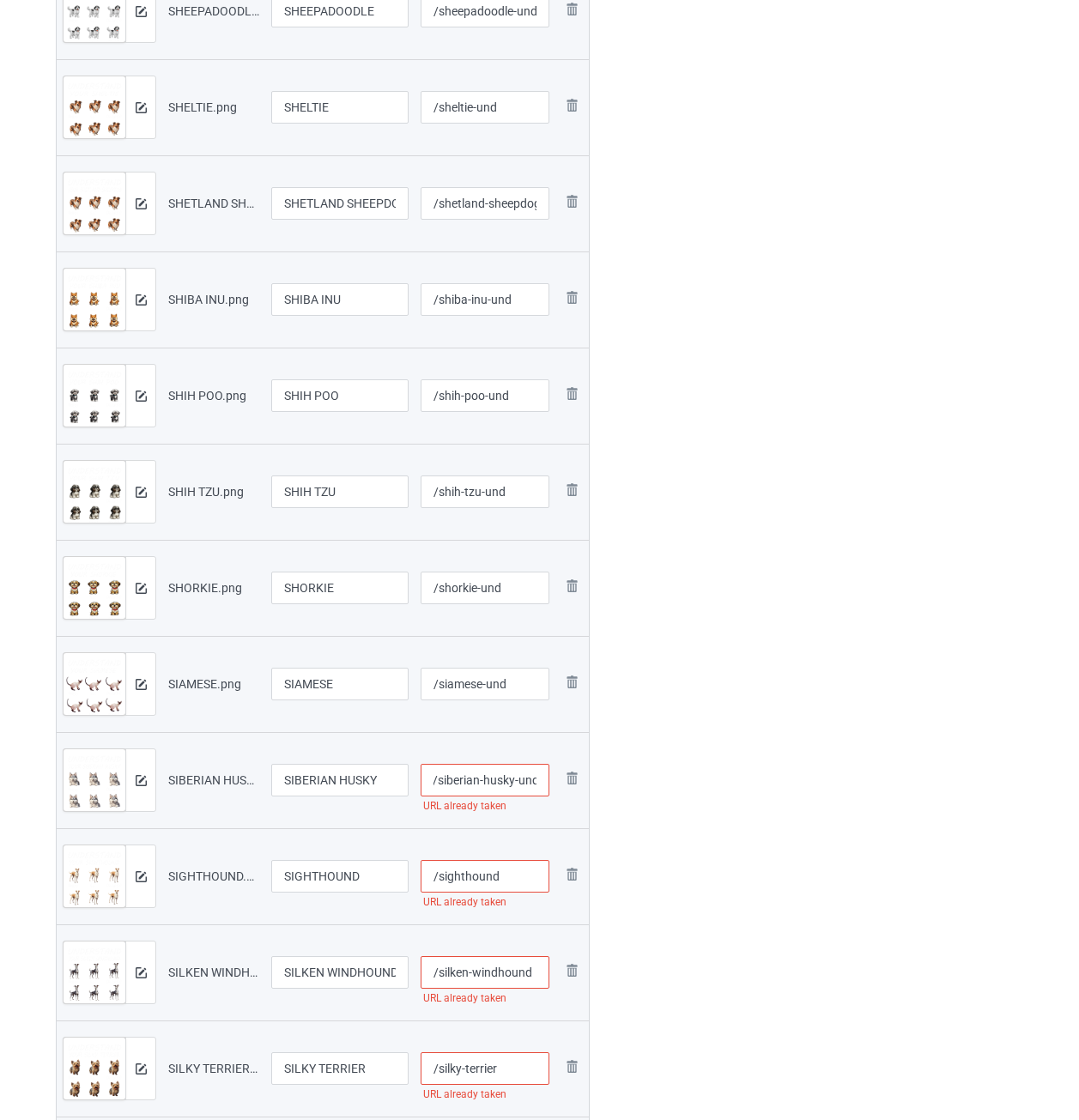
click at [507, 882] on input "/sighthound" at bounding box center [486, 877] width 130 height 33
paste input "-und"
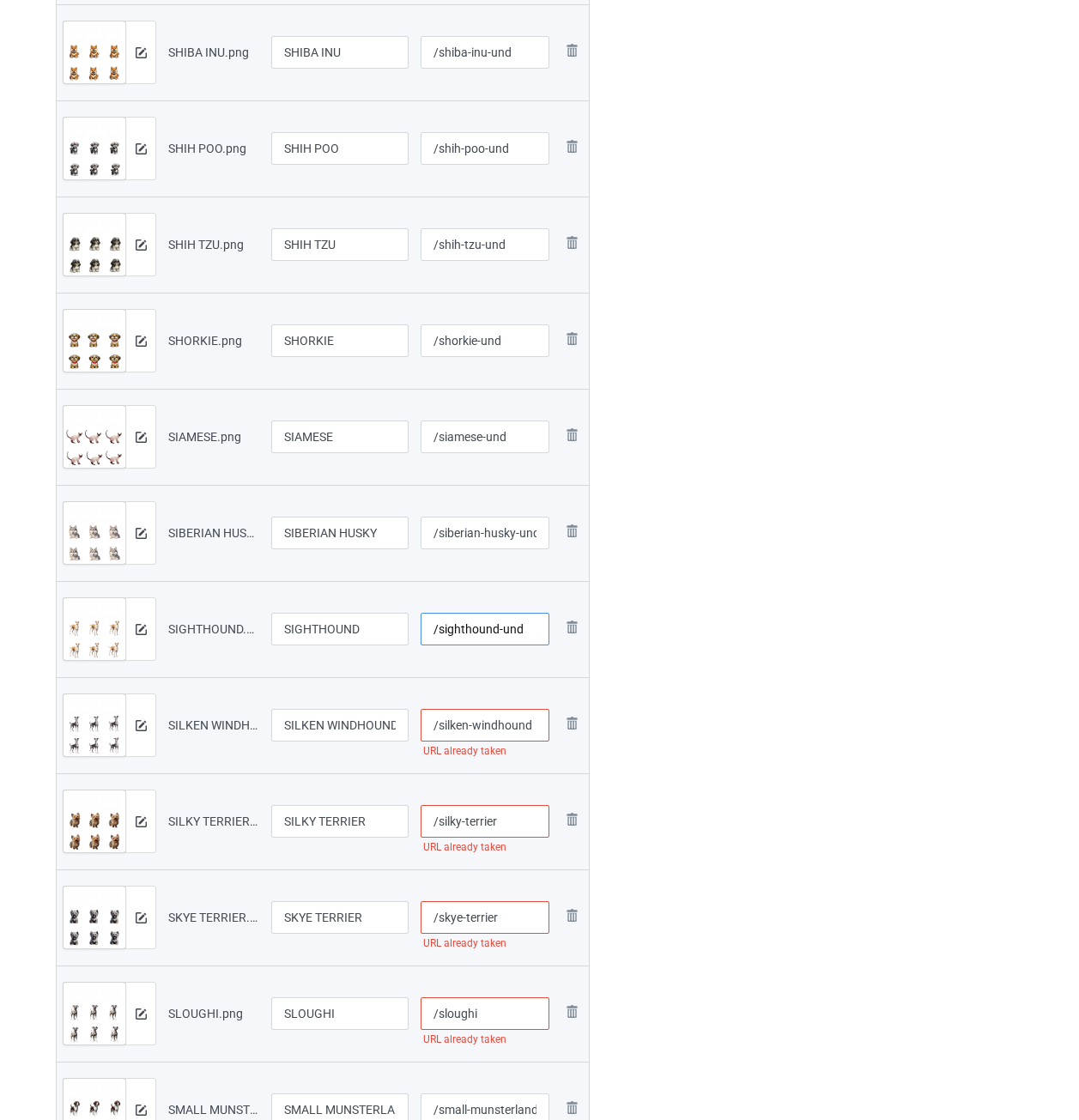
scroll to position [1889, 0]
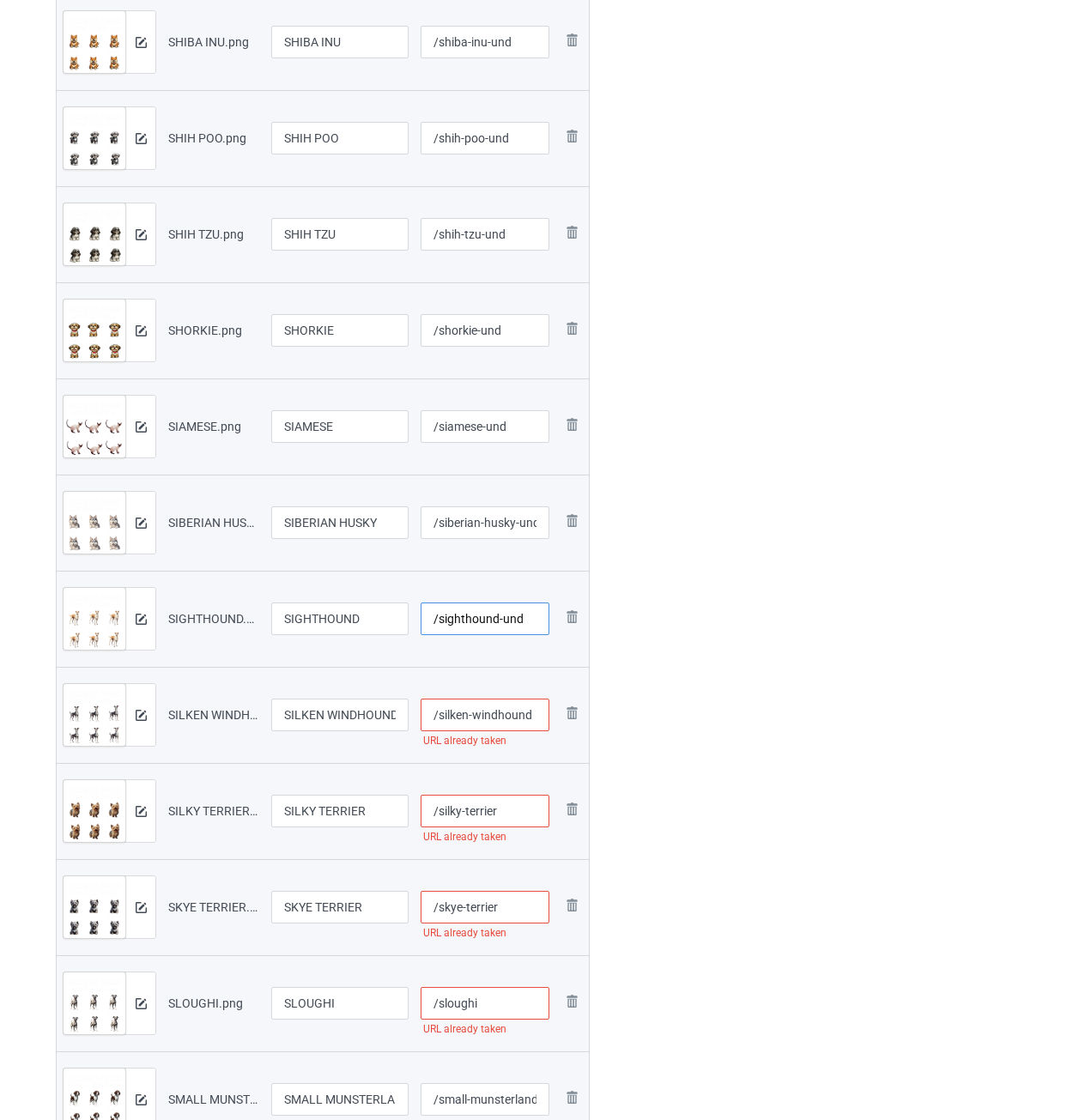
type input "/sighthound-und"
click at [543, 715] on input "/silken-windhound" at bounding box center [486, 715] width 130 height 33
paste input "-und"
type input "/silken-windhound-und"
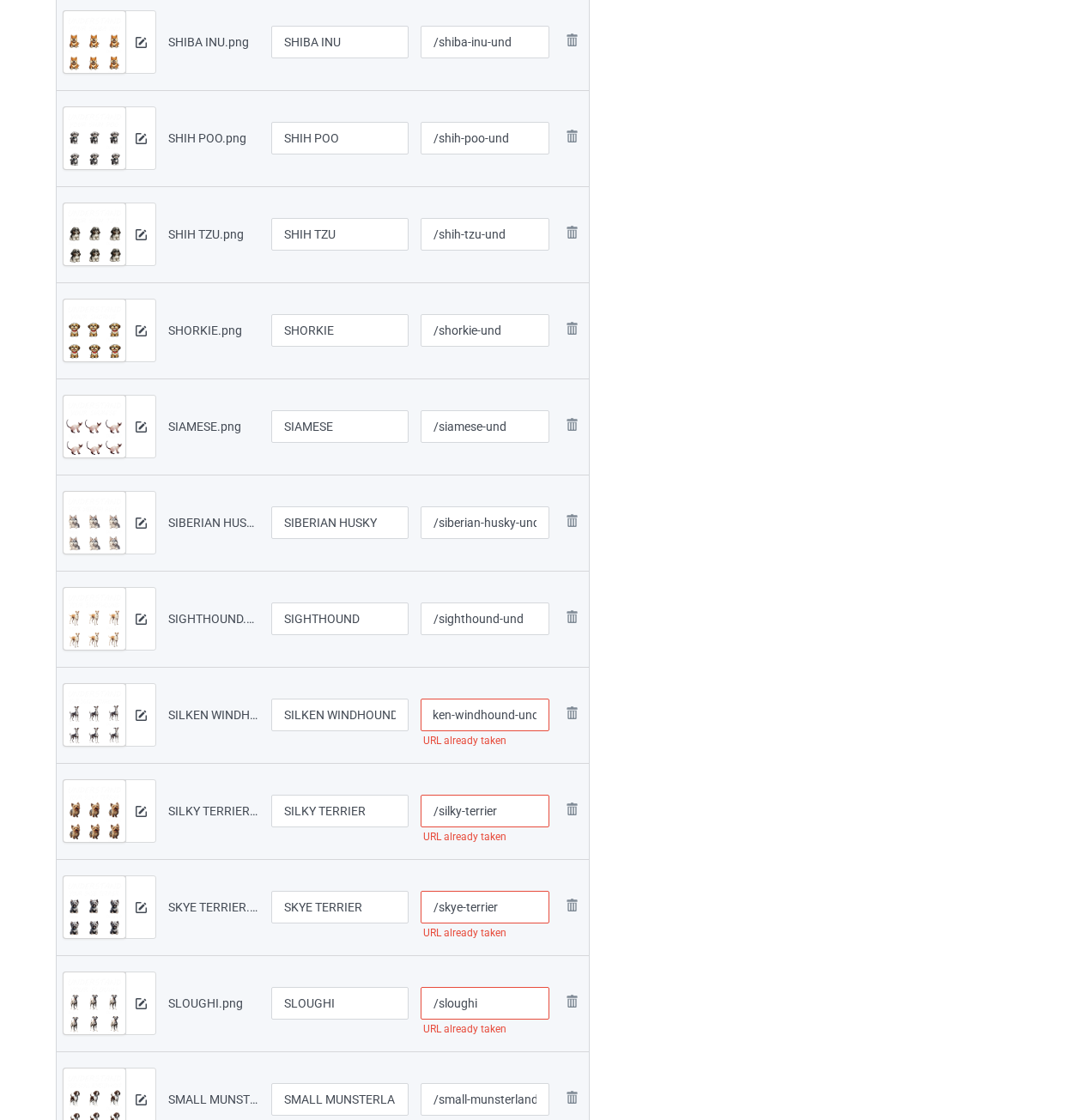
scroll to position [0, 0]
click at [513, 815] on input "/silky-terrier" at bounding box center [486, 811] width 130 height 33
paste input "-und"
type input "/silky-terrier-und"
click at [527, 907] on input "/skye-terrier" at bounding box center [486, 908] width 130 height 33
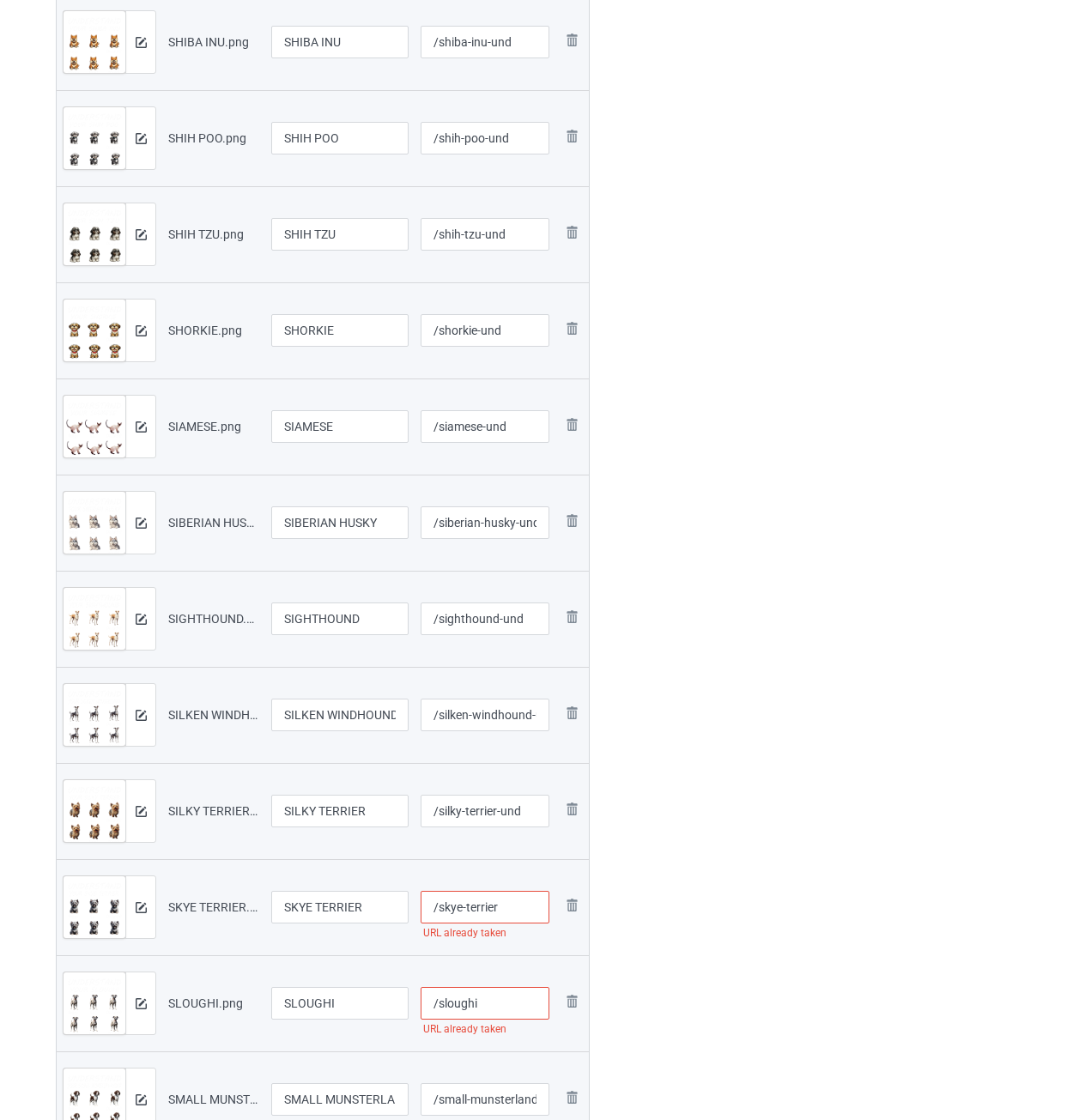
paste input "-und"
type input "/skye-terrier-und"
click at [509, 996] on input "/sloughi" at bounding box center [486, 1004] width 130 height 33
paste input "-und"
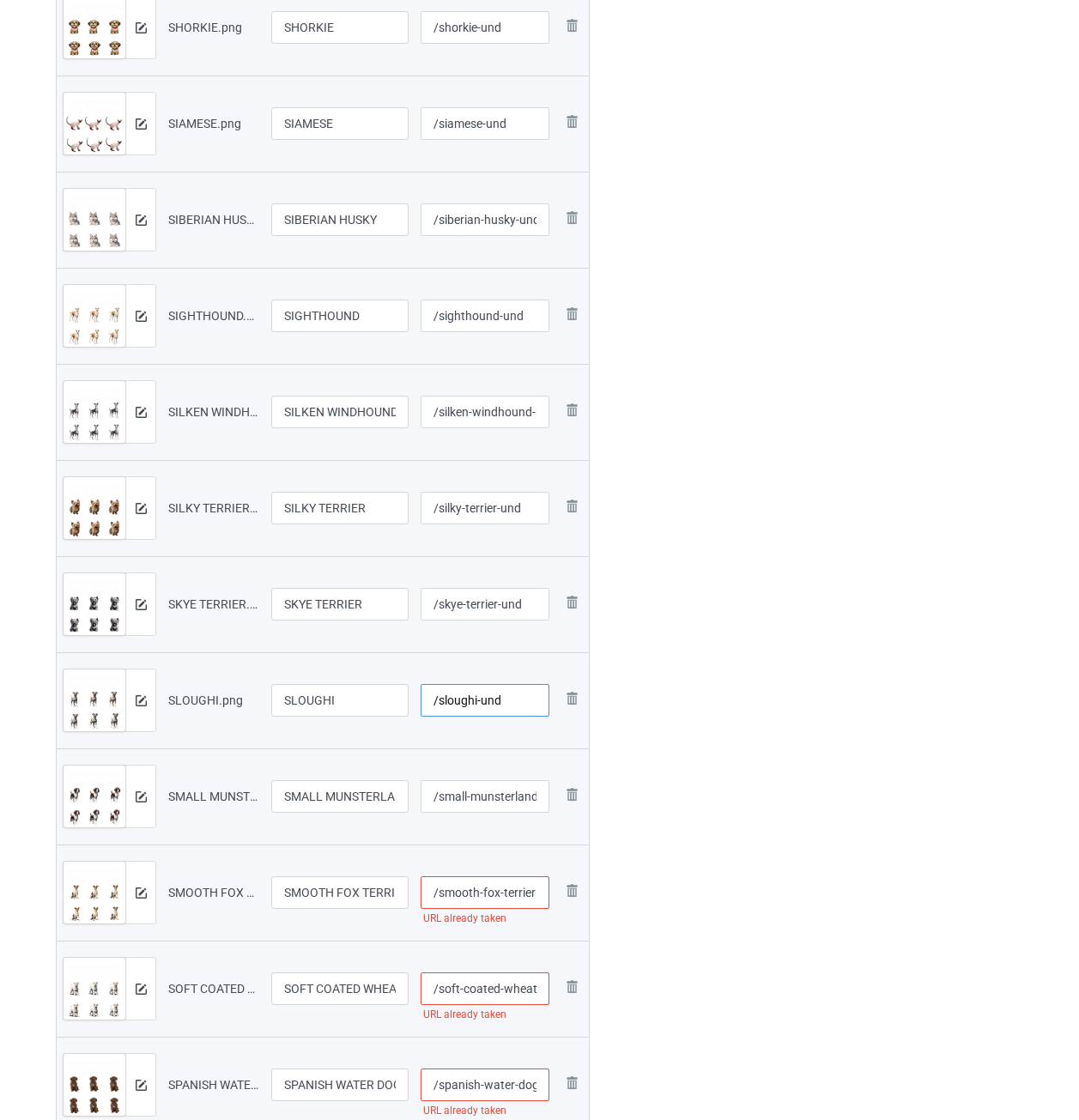
scroll to position [2318, 0]
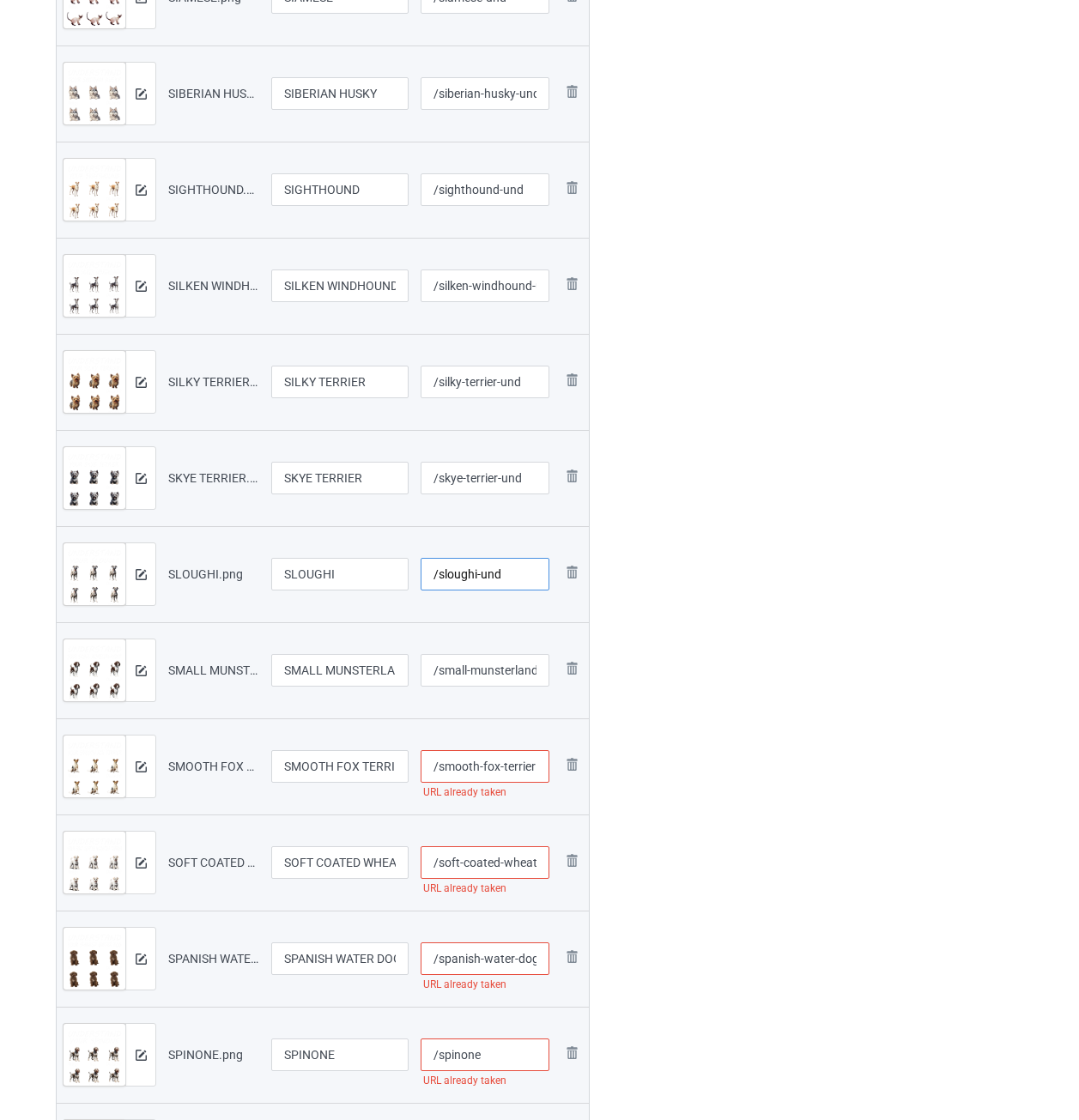
type input "/sloughi-und"
click at [490, 672] on input "/small-munsterlander" at bounding box center [486, 670] width 130 height 33
paste input "-und"
type input "/small-munsterlander-und"
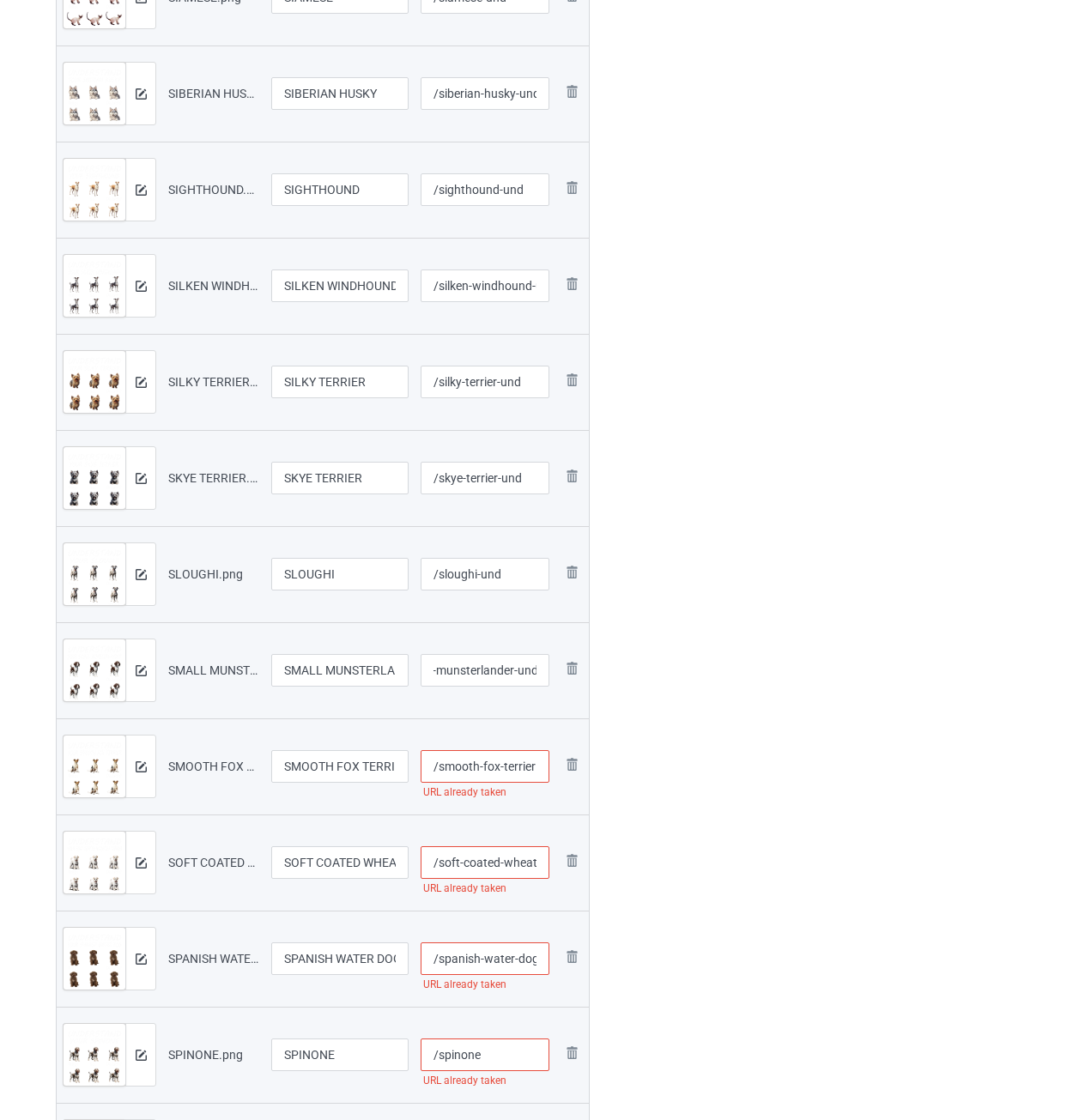
scroll to position [0, 0]
click at [479, 759] on input "/smooth-fox-terrier" at bounding box center [486, 766] width 130 height 33
paste input "-und"
type input "/smooth-fox-terrier-und"
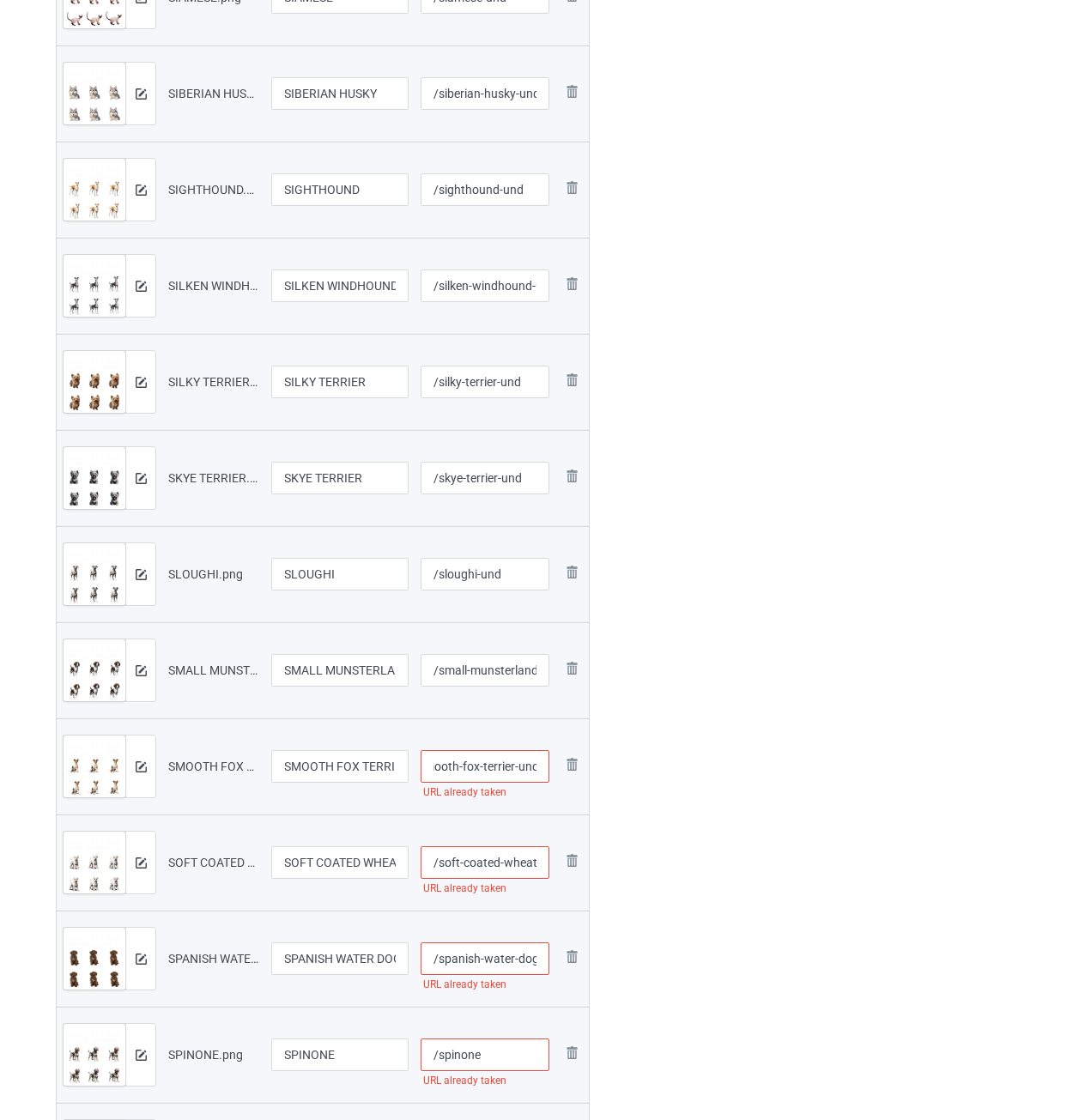
click at [498, 861] on input "/soft-coated-wheaten-terrier" at bounding box center [486, 862] width 130 height 33
paste input "-und"
type input "/soft-coated-wheaten-terrier-und"
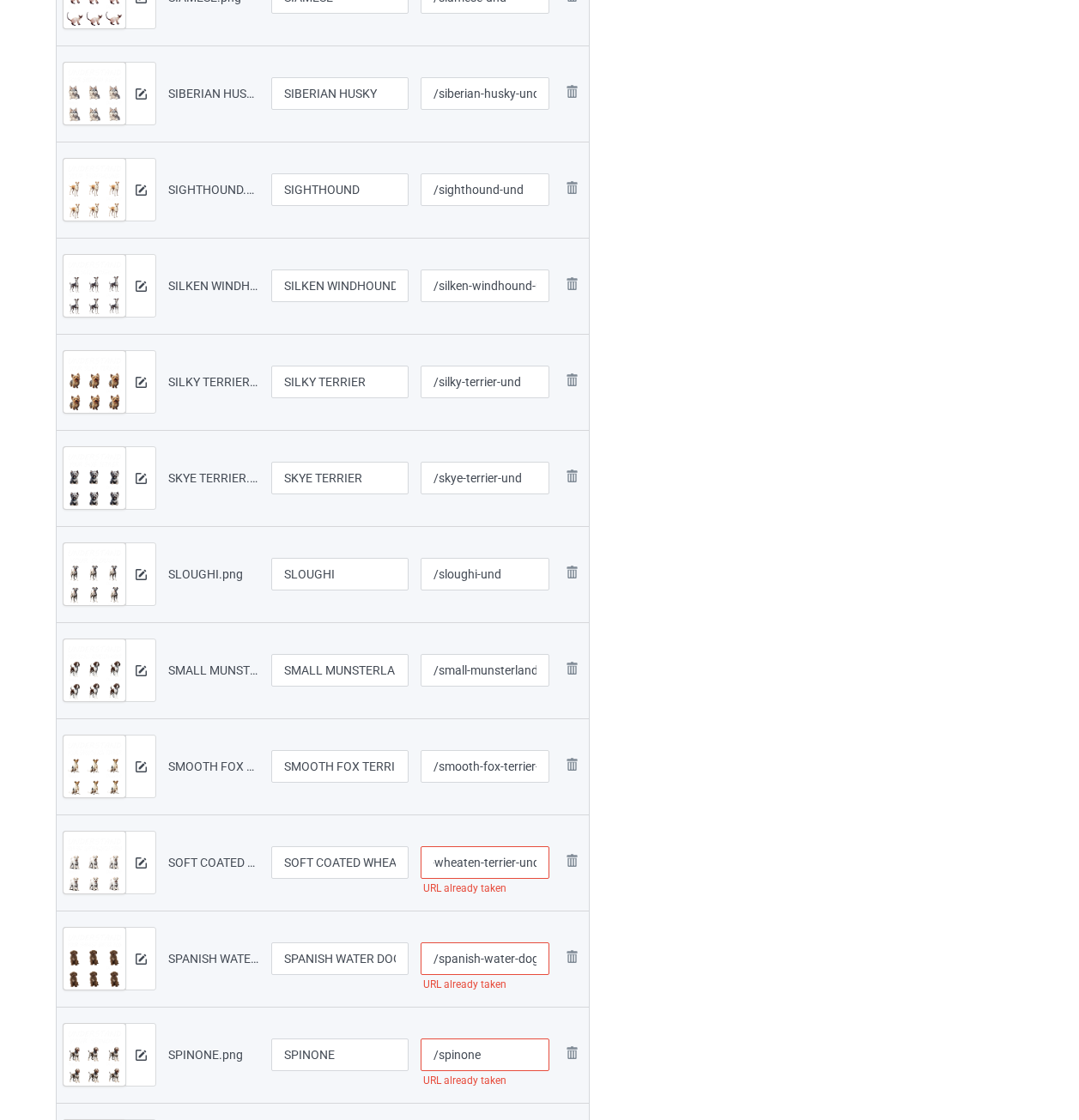
click at [514, 959] on input "/spanish-water-dog" at bounding box center [486, 959] width 130 height 33
paste input "-und"
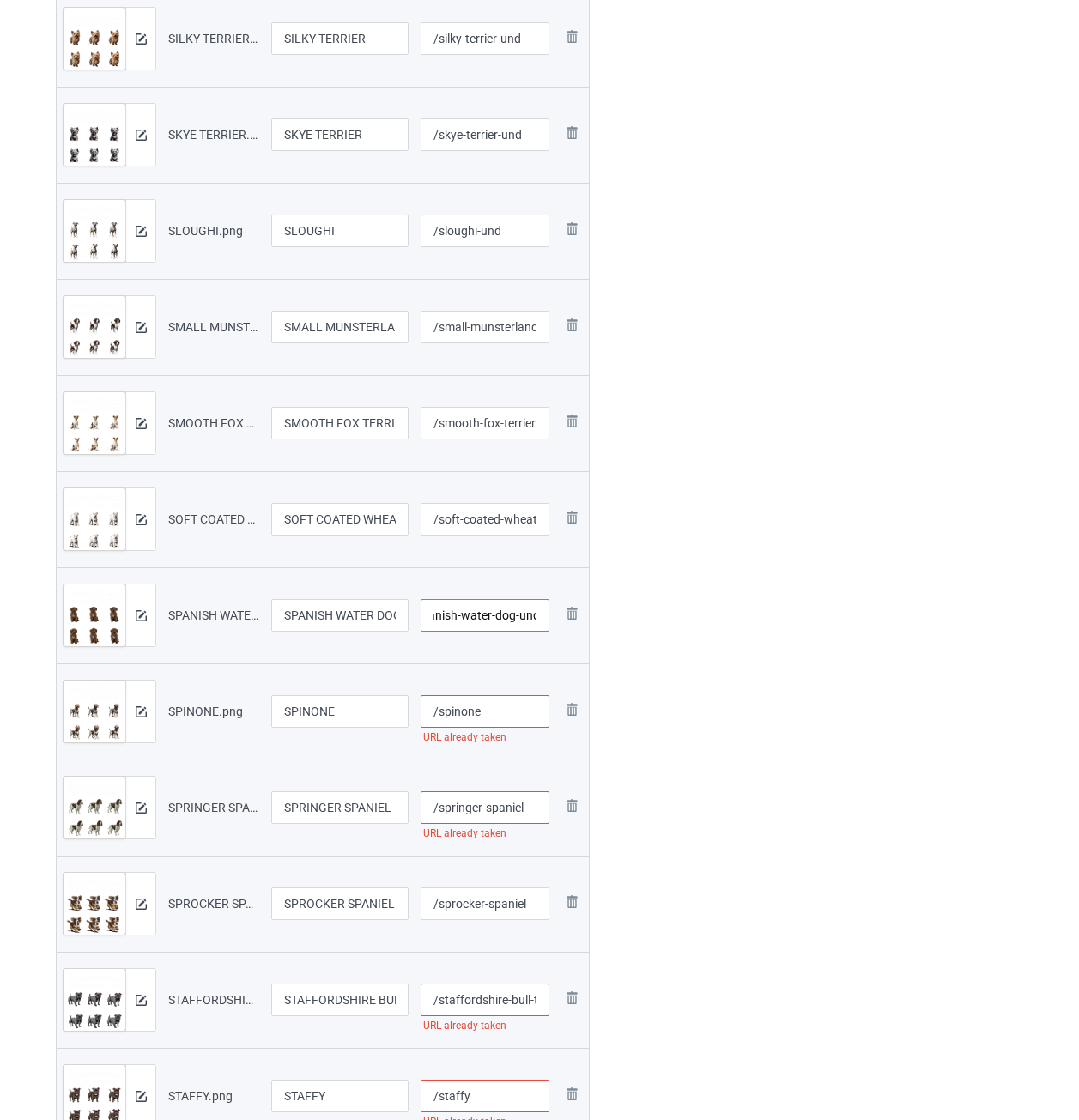
type input "/spanish-water-dog-und"
click at [500, 716] on input "/spinone" at bounding box center [486, 711] width 130 height 33
paste input "-und"
type input "/spinone-und"
click at [530, 809] on input "/springer-spaniel" at bounding box center [486, 808] width 130 height 33
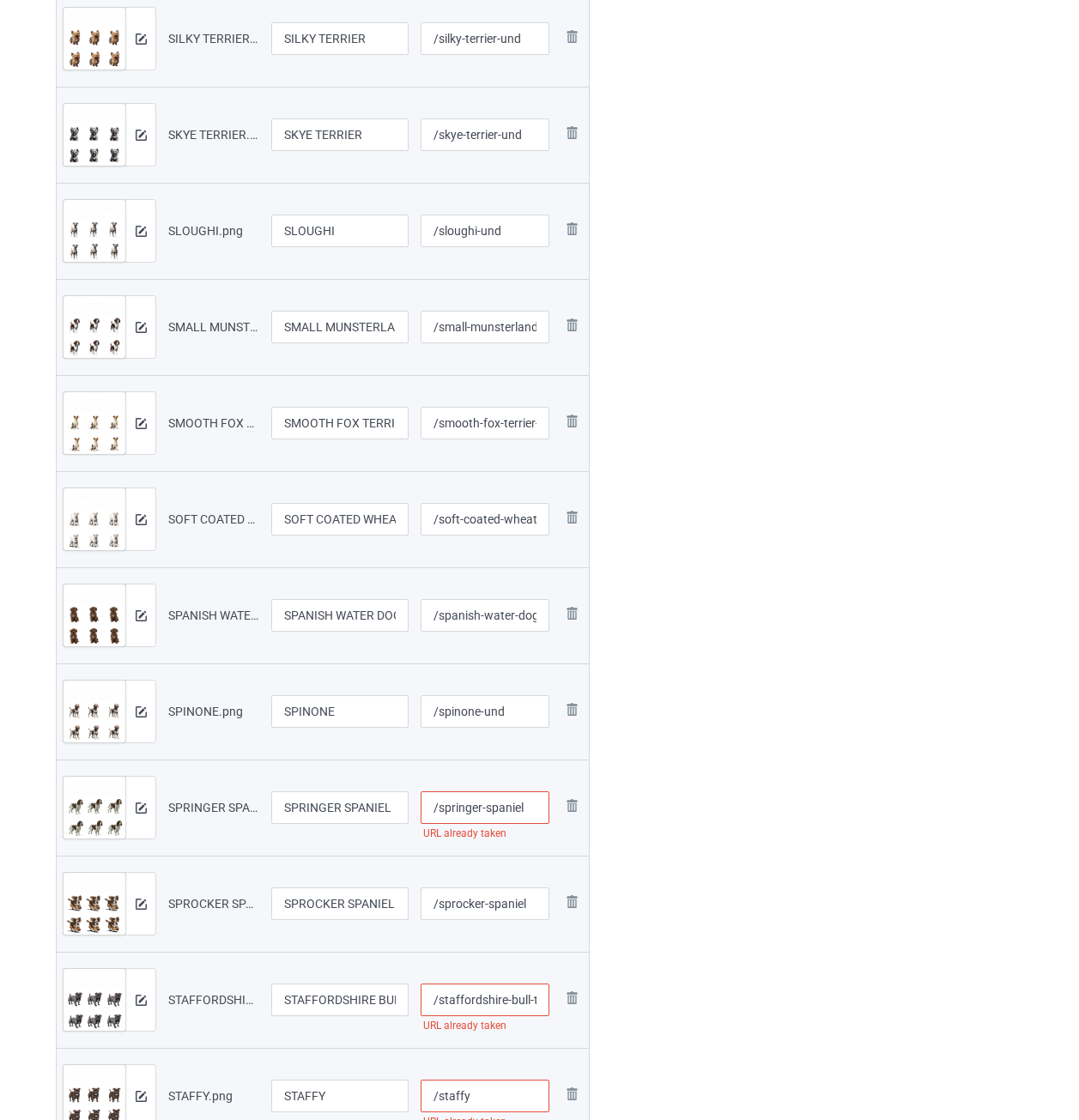
paste
type input "/springer-spaniel-und"
click at [534, 904] on input "/sprocker-spaniel" at bounding box center [486, 904] width 130 height 33
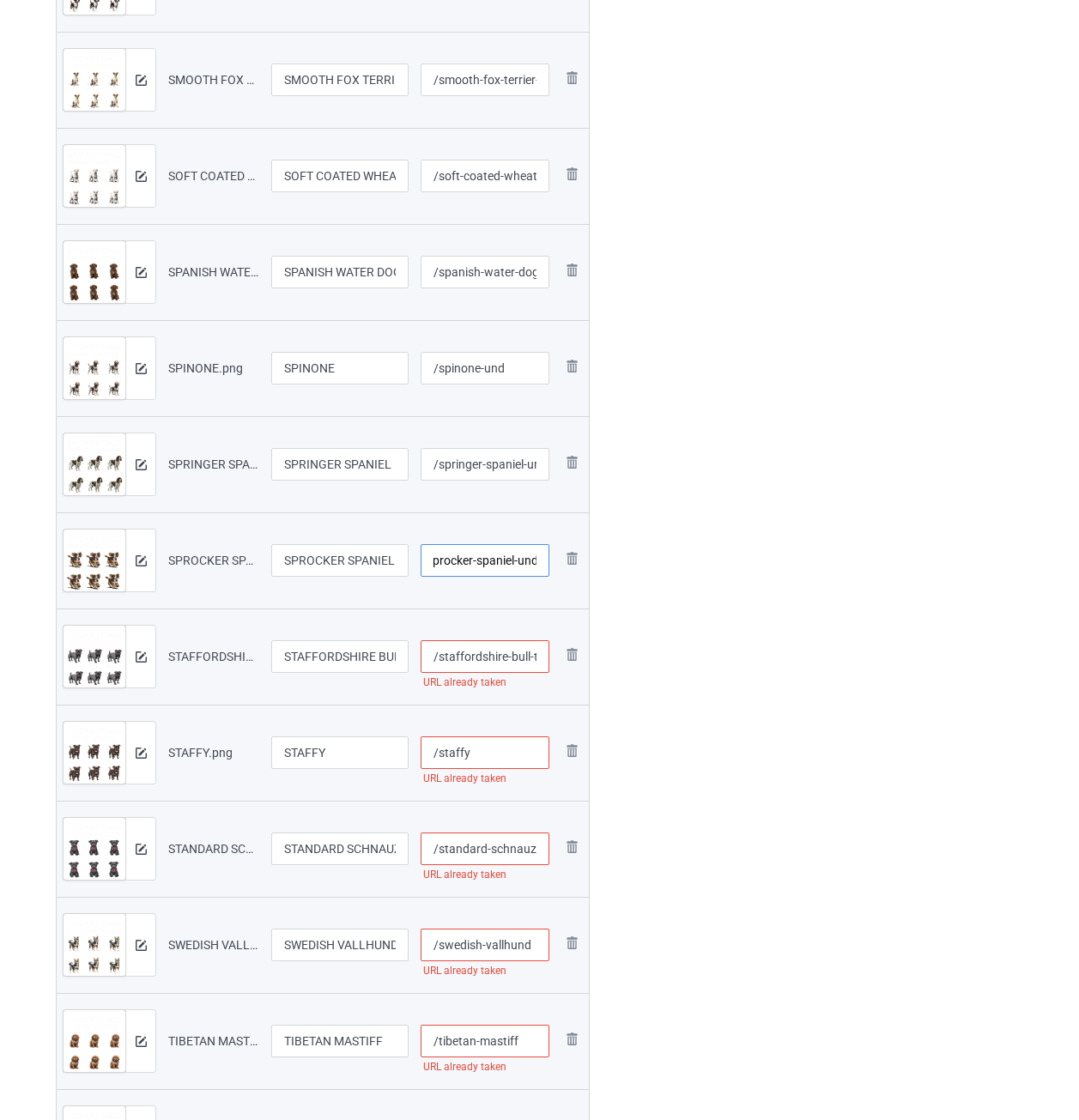
type input "/sprocker-spaniel-und"
click at [507, 657] on input "/staffordshire-bull-terrier" at bounding box center [486, 657] width 130 height 33
type input "/staffordshire-bull-terrier-und"
click at [493, 766] on input "/staffy" at bounding box center [486, 753] width 130 height 33
type input "/staffy-und"
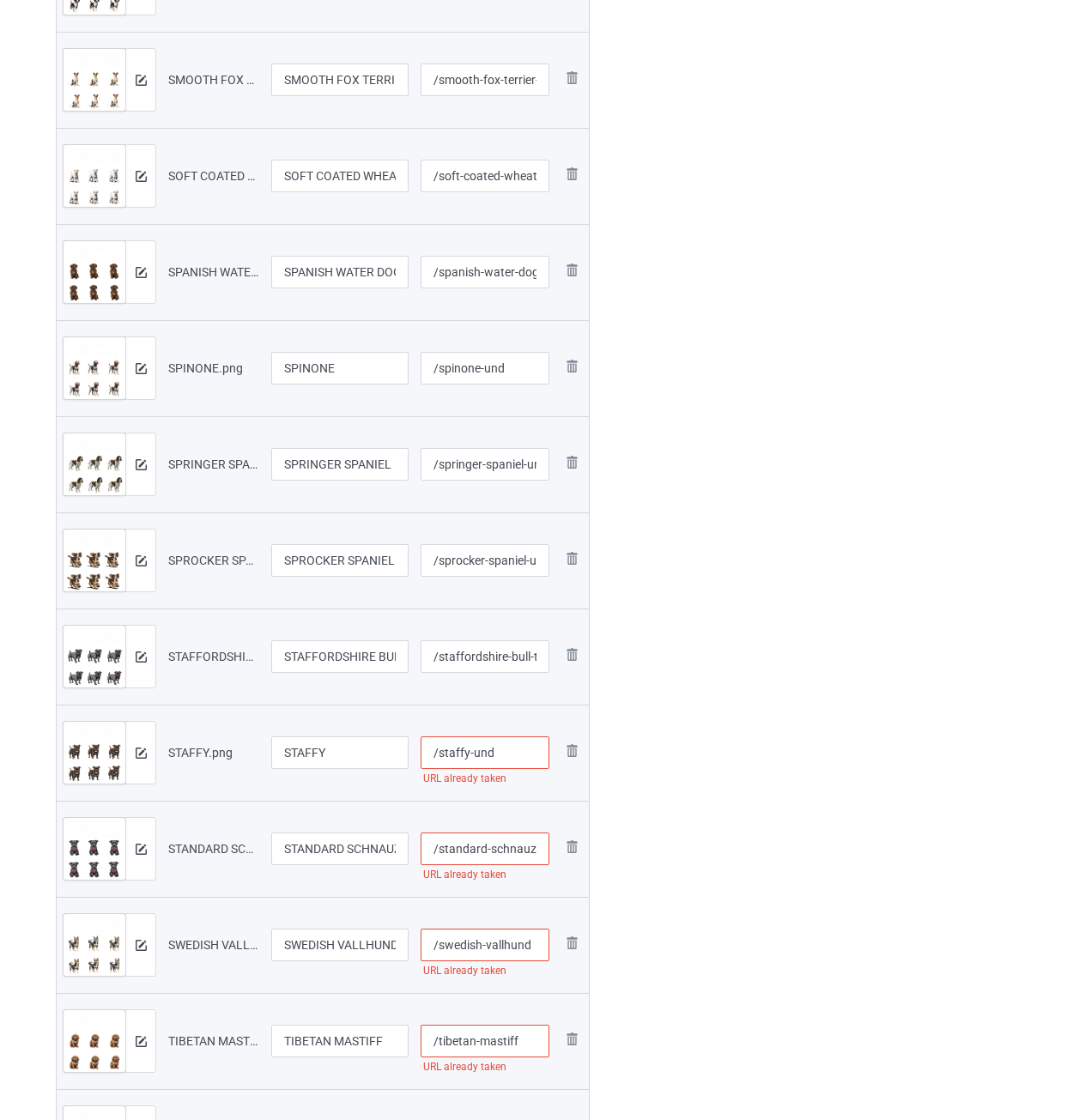
click at [502, 846] on input "/standard-schnauzer" at bounding box center [486, 849] width 130 height 33
type input "/standard-schnauzer-und"
click at [536, 946] on input "/swedish-vallhund" at bounding box center [486, 945] width 130 height 33
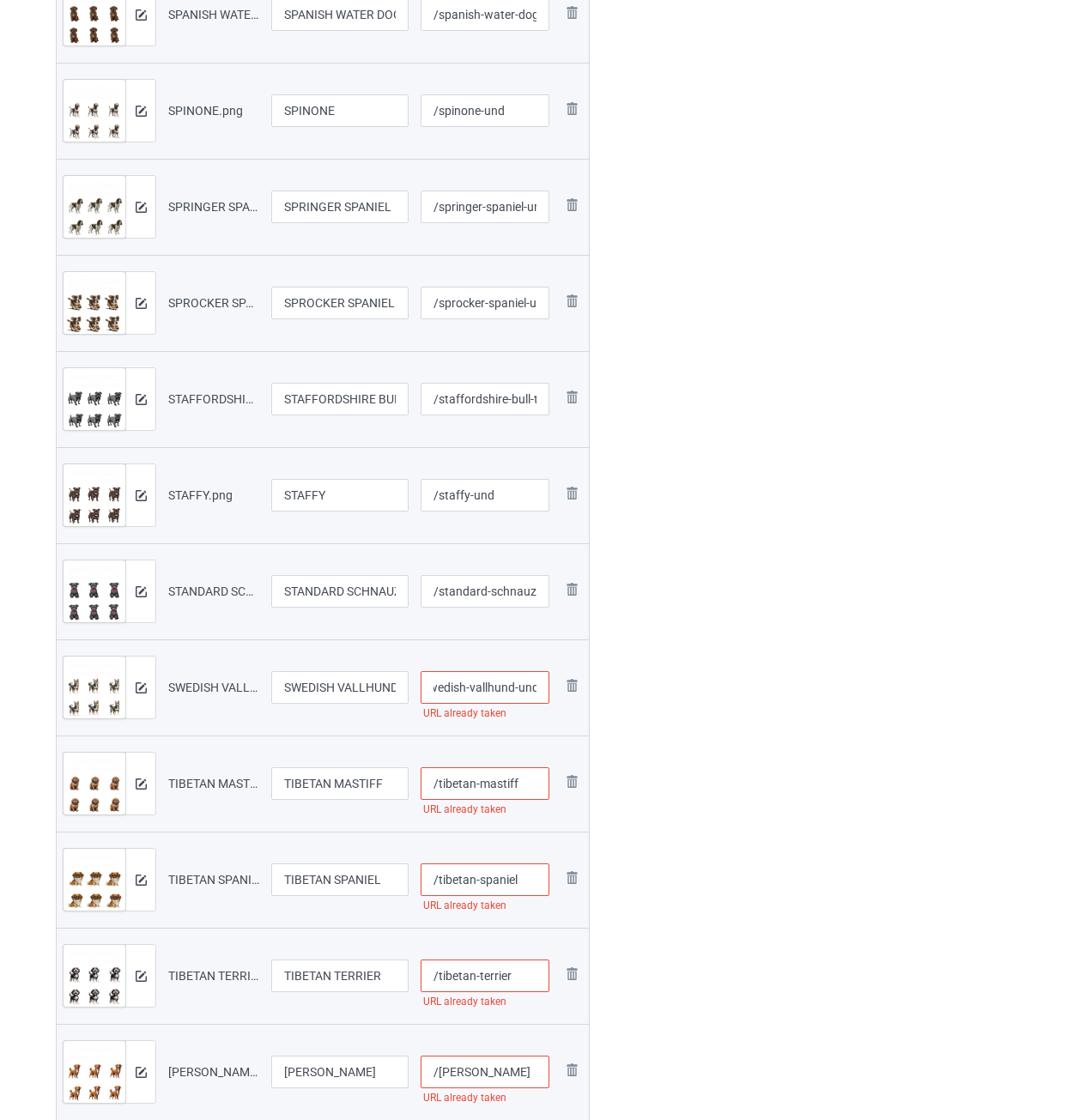
type input "/swedish-vallhund-und"
click at [537, 785] on input "/tibetan-mastiff" at bounding box center [486, 784] width 130 height 33
type input "/tibetan-mastiff-und"
click at [528, 879] on input "/tibetan-spaniel" at bounding box center [486, 880] width 130 height 33
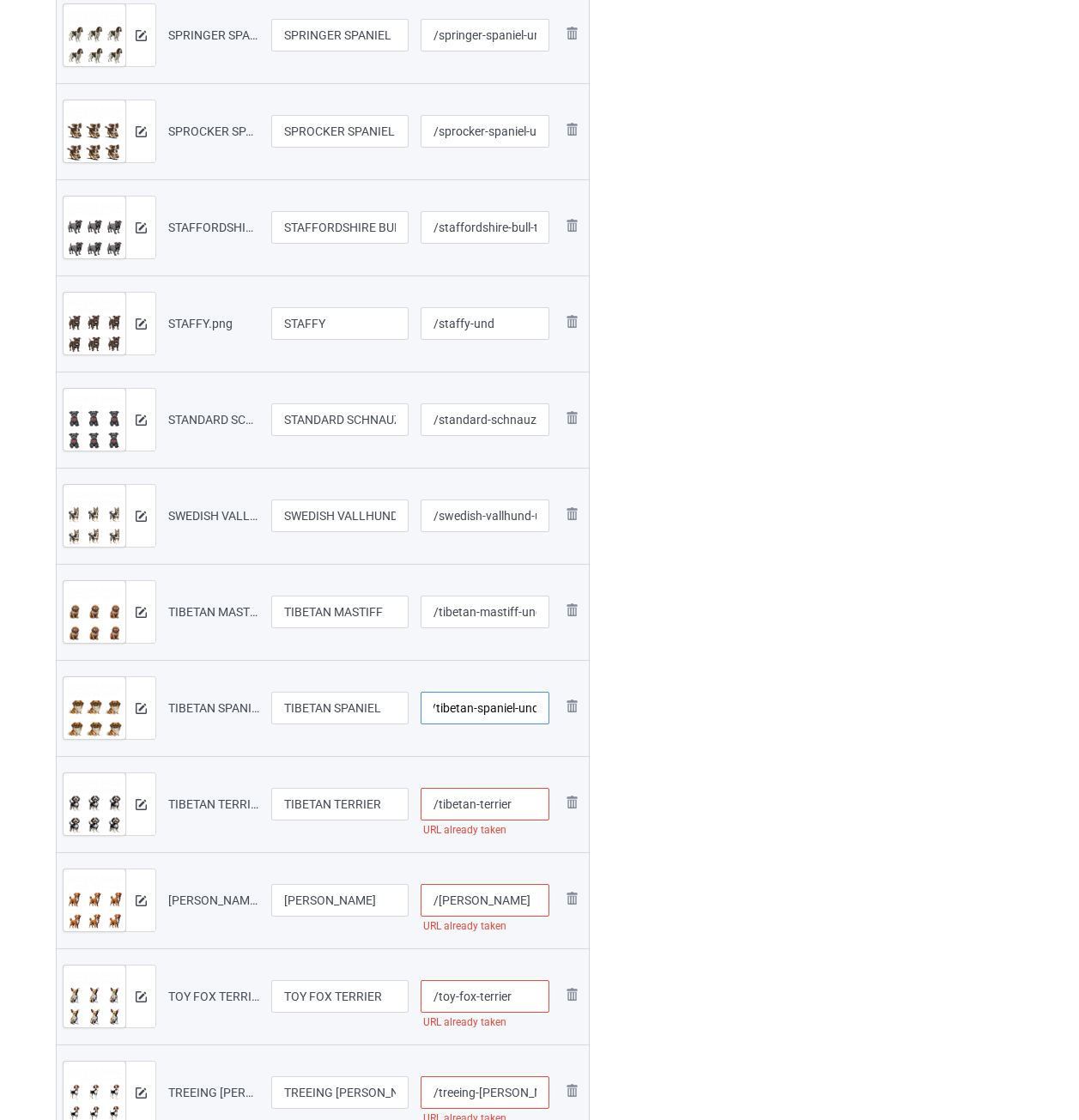
type input "/tibetan-spaniel-und"
click at [537, 805] on input "/tibetan-terrier" at bounding box center [486, 805] width 130 height 33
type input "/tibetan-terrier-und"
click at [514, 893] on input "/[PERSON_NAME]" at bounding box center [486, 901] width 130 height 33
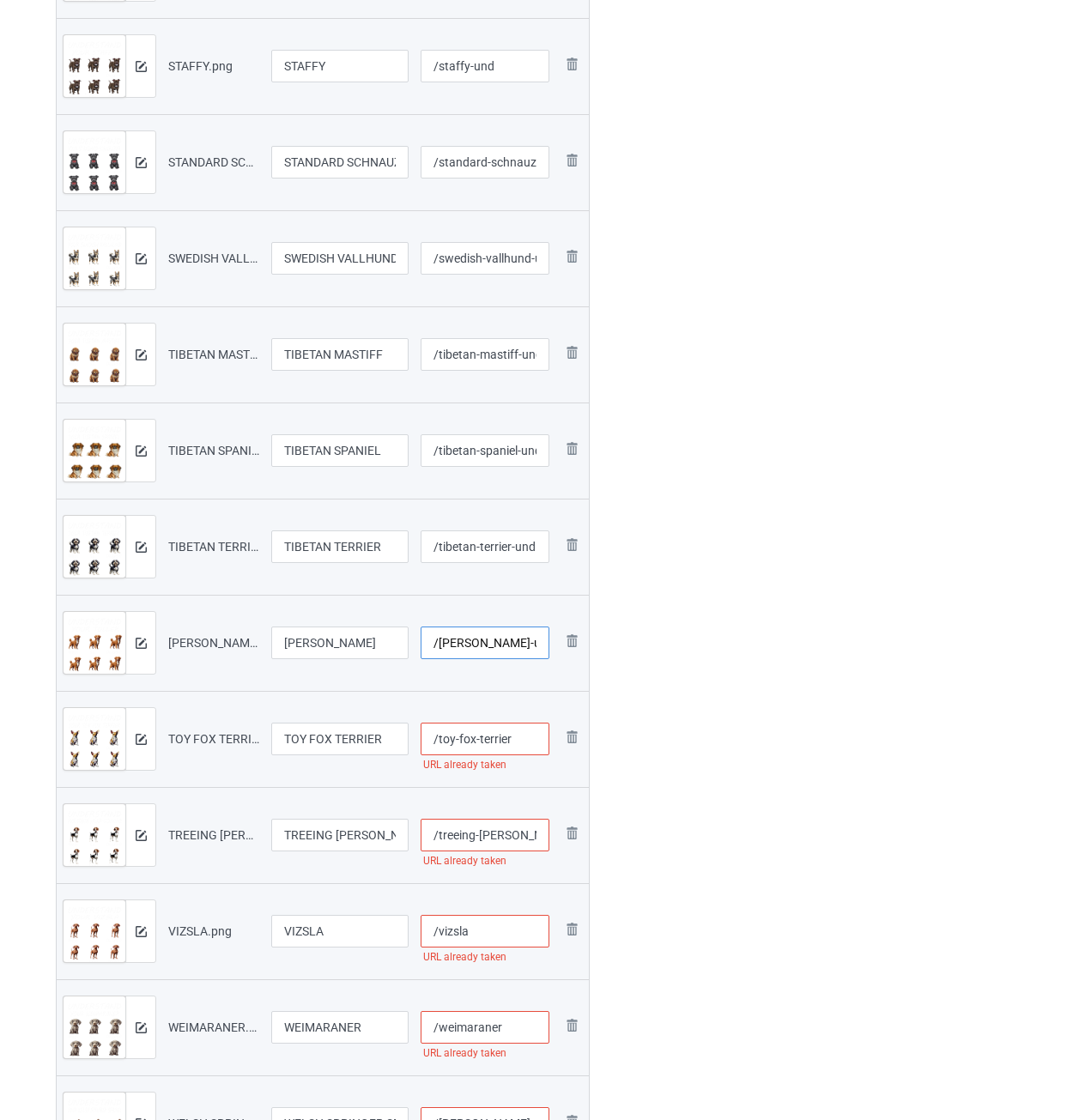
type input "/[PERSON_NAME]-und"
drag, startPoint x: 520, startPoint y: 747, endPoint x: 548, endPoint y: 759, distance: 30.5
click at [521, 747] on input "/toy-fox-terrier" at bounding box center [486, 739] width 130 height 33
type input "/toy-fox-terrier-und"
click at [506, 838] on input "/treeing-[PERSON_NAME]-coonhound" at bounding box center [486, 835] width 130 height 33
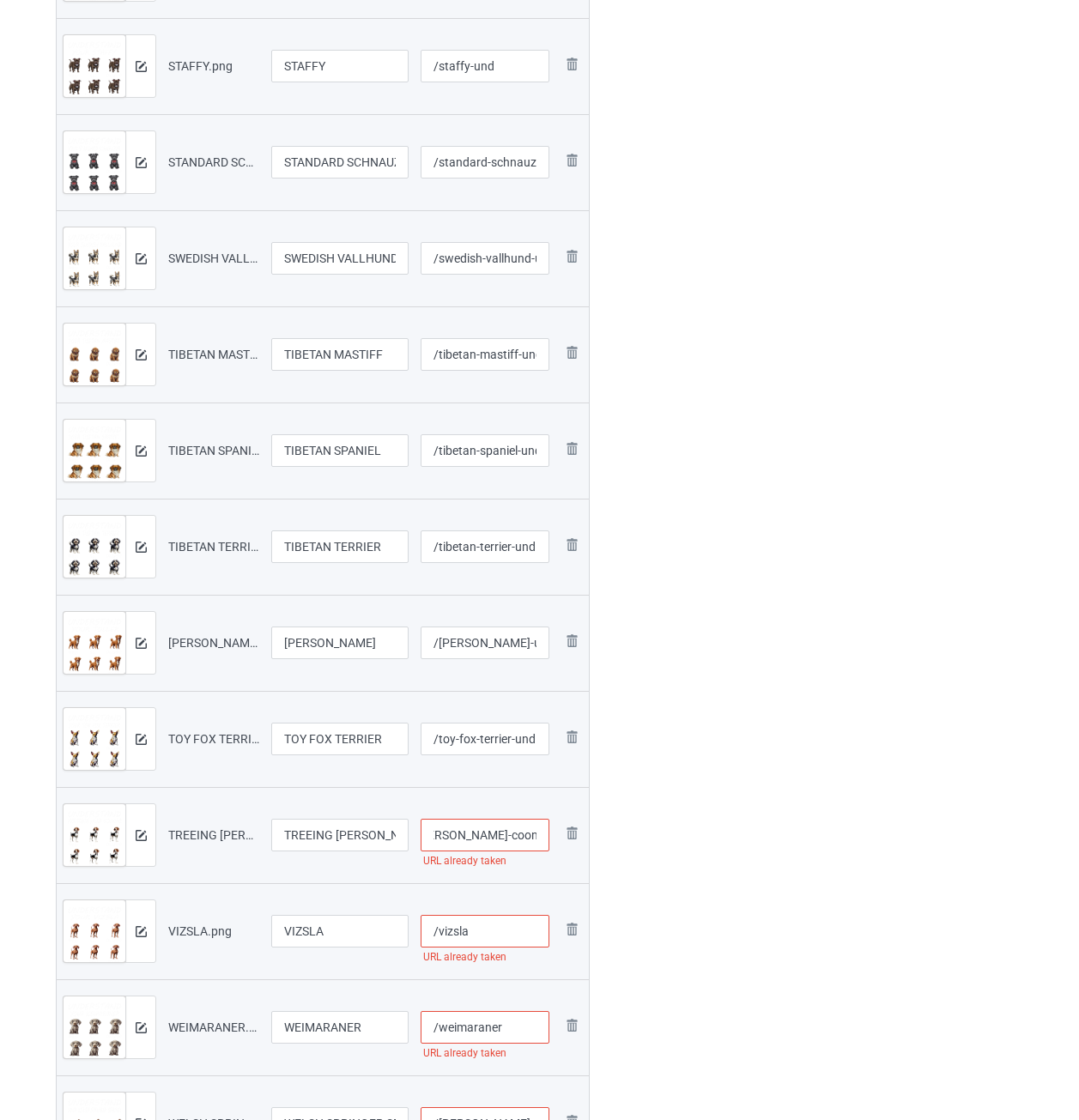
type input "/treeing-[PERSON_NAME]-coonhound-und"
click at [498, 922] on input "/vizsla" at bounding box center [486, 932] width 130 height 33
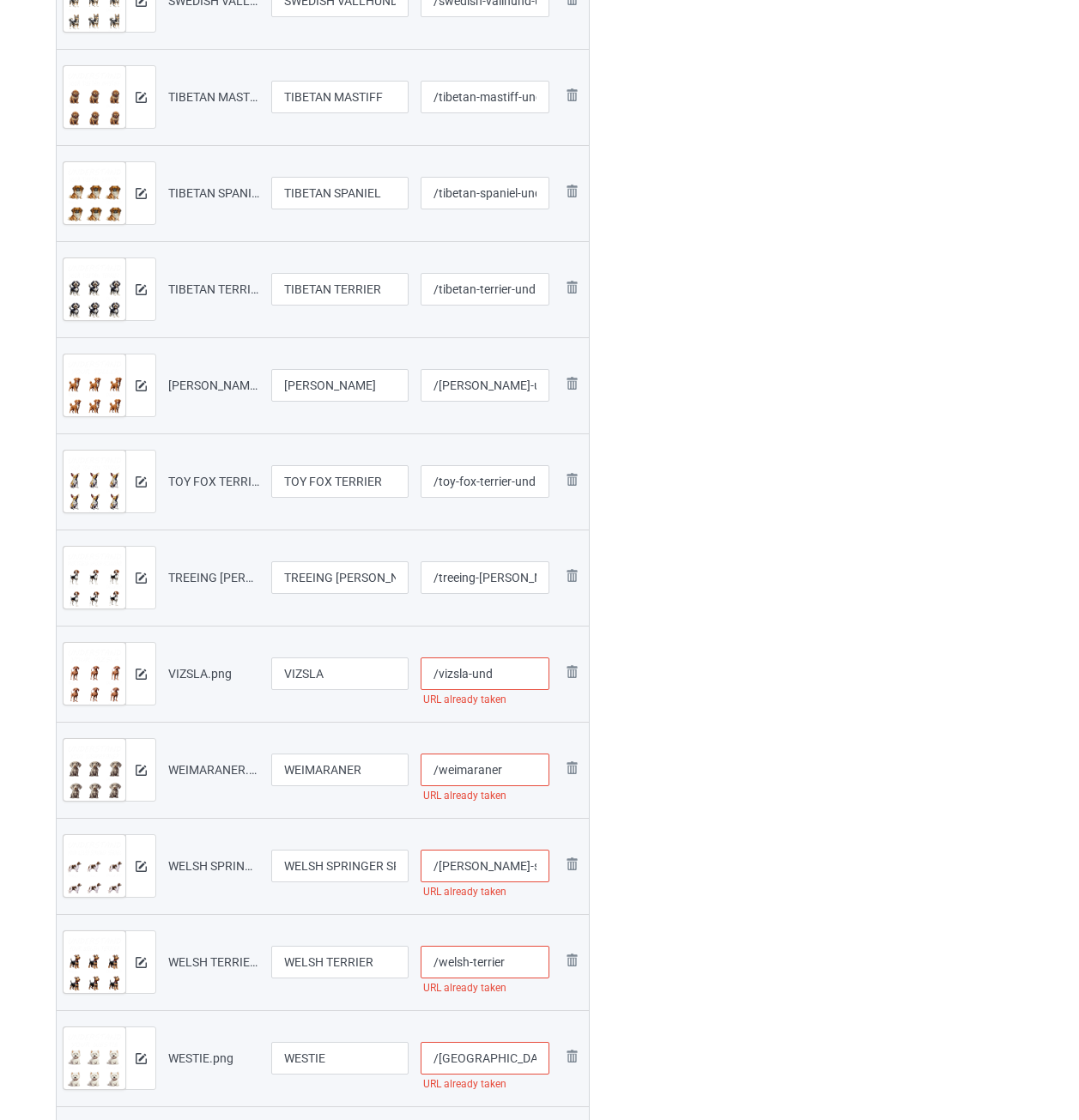
type input "/vizsla-und"
click at [522, 771] on input "/weimaraner" at bounding box center [486, 770] width 130 height 33
type input "/weimaraner-und"
click at [512, 863] on input "/[PERSON_NAME]-spaniel" at bounding box center [486, 866] width 130 height 33
type input "/[PERSON_NAME]-spaniel-und"
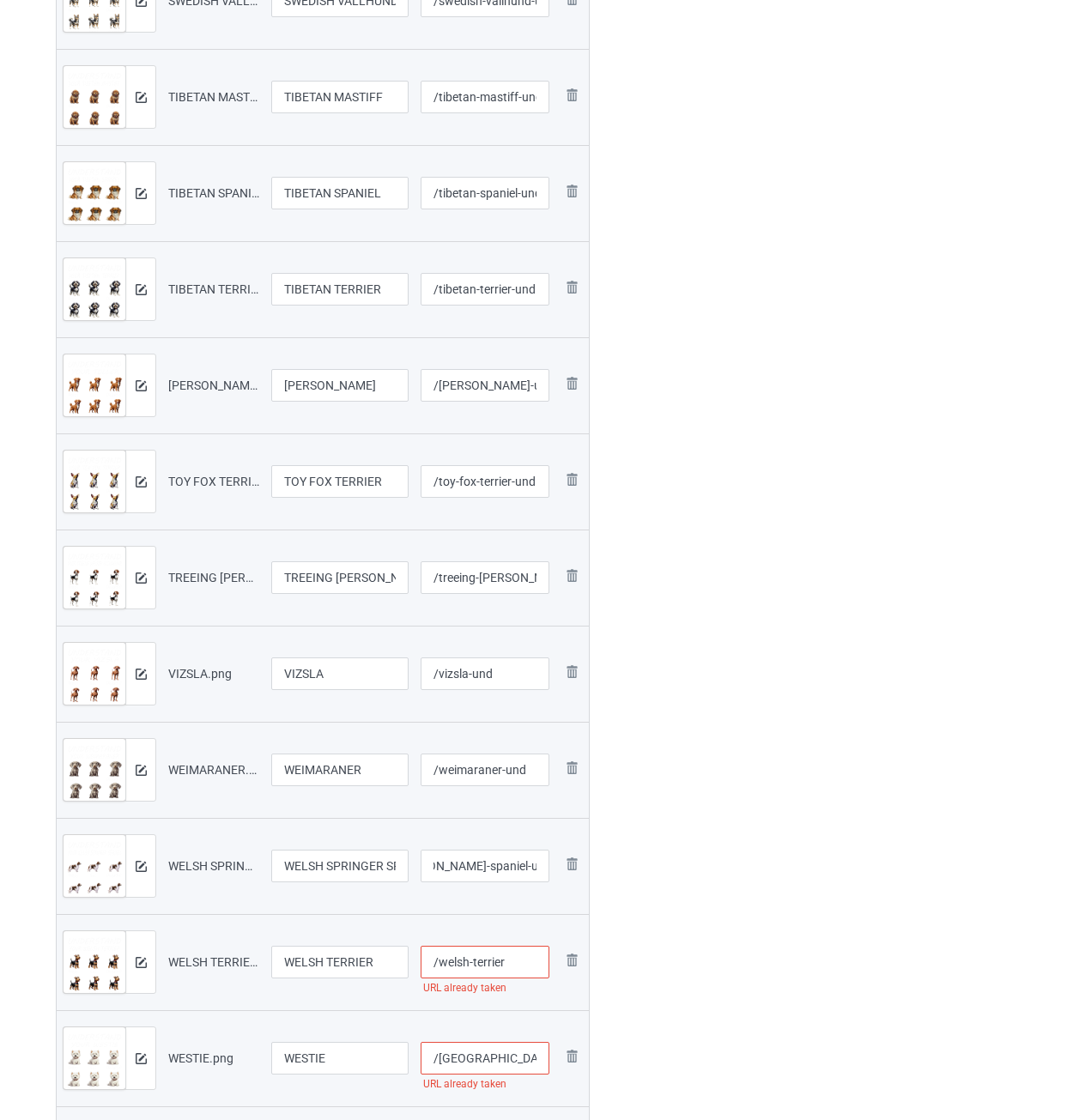
click at [513, 968] on input "/welsh-terrier" at bounding box center [486, 962] width 130 height 33
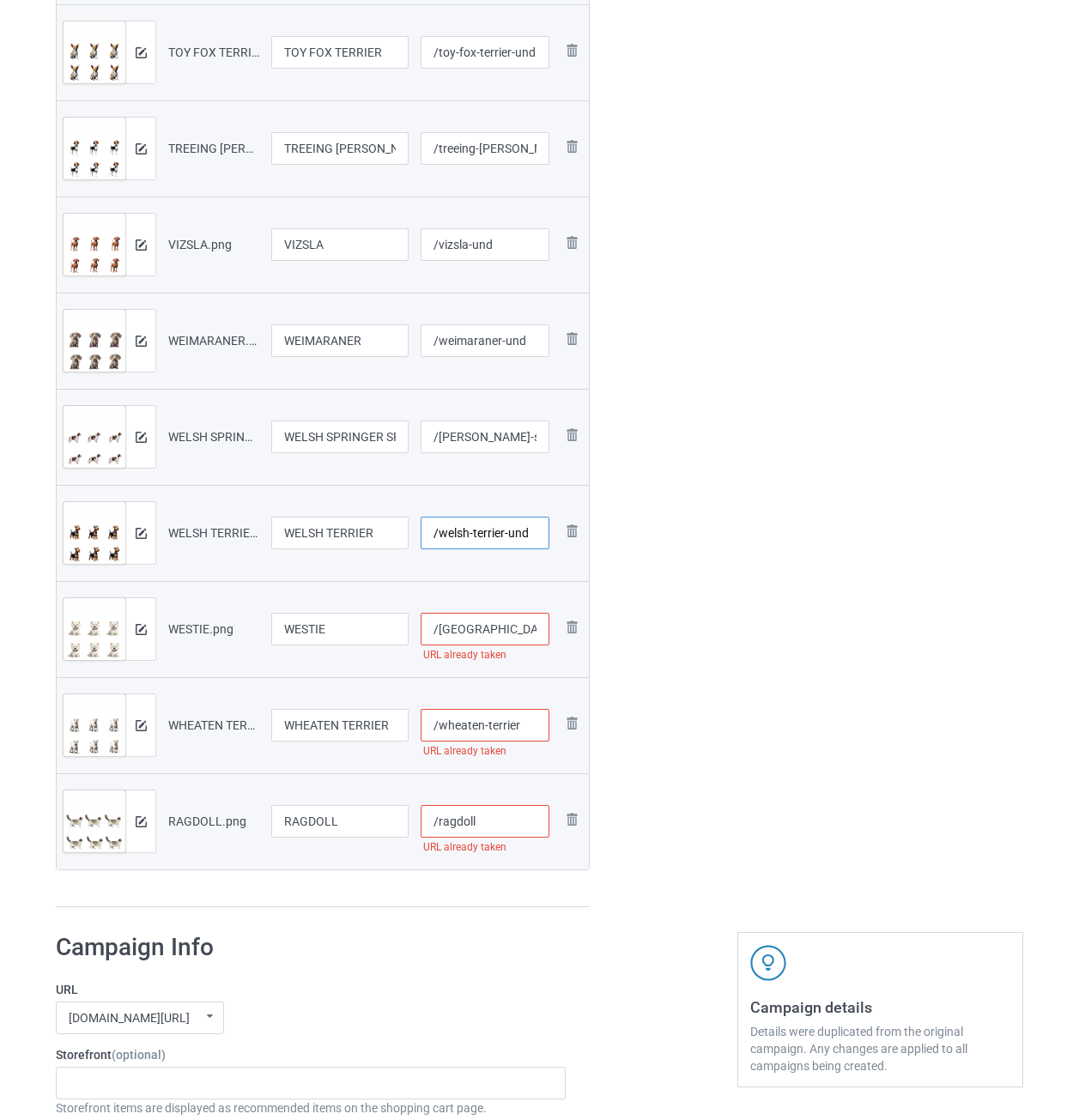
type input "/welsh-terrier-und"
click at [513, 623] on input "/[GEOGRAPHIC_DATA]" at bounding box center [486, 630] width 130 height 33
type input "/westie-und"
click at [535, 725] on input "/wheaten-terrier" at bounding box center [486, 726] width 130 height 33
type input "/wheaten-terrier-und"
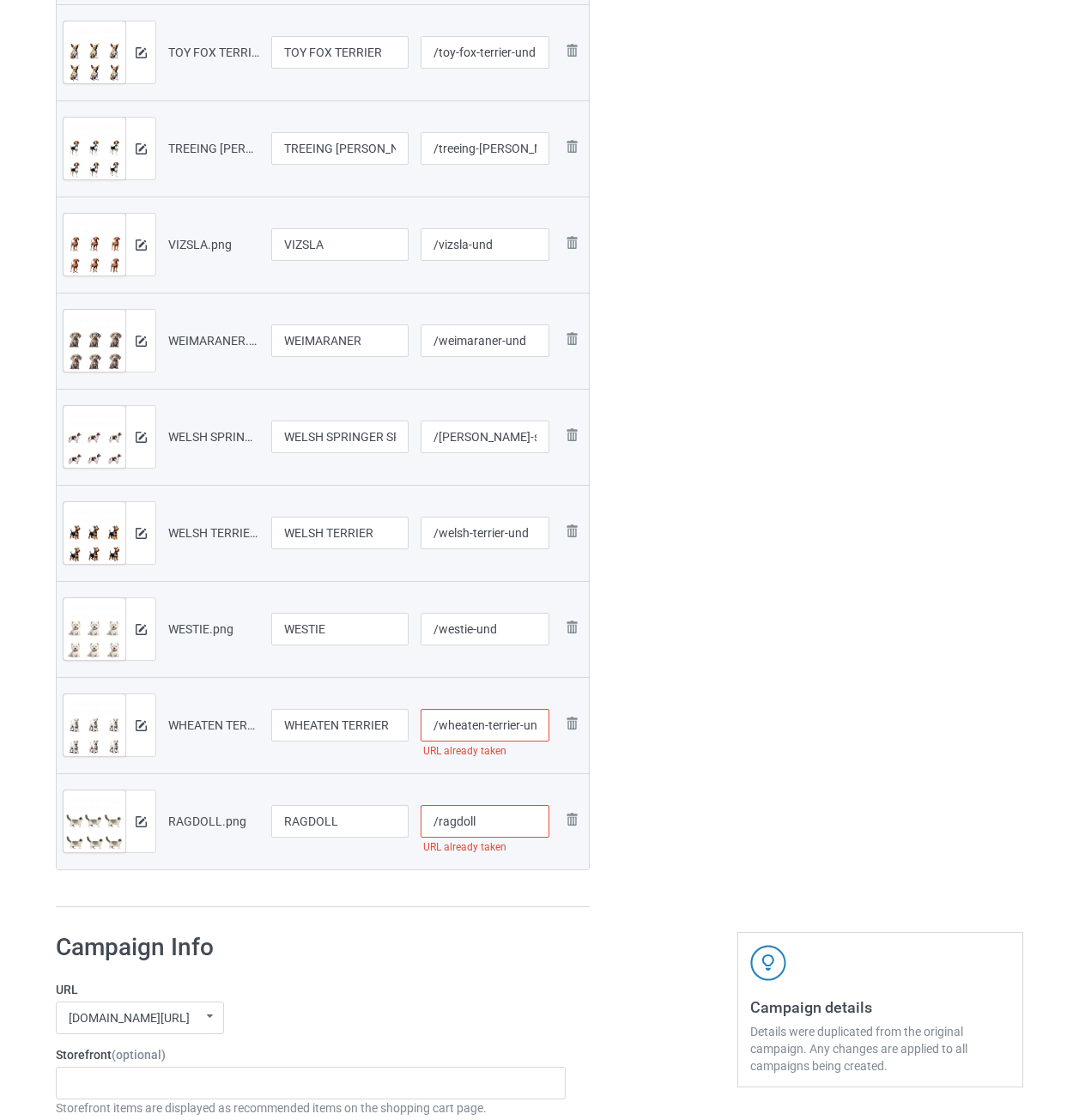
click at [514, 817] on input "/ragdoll" at bounding box center [486, 822] width 130 height 33
type input "/ragdoll-und"
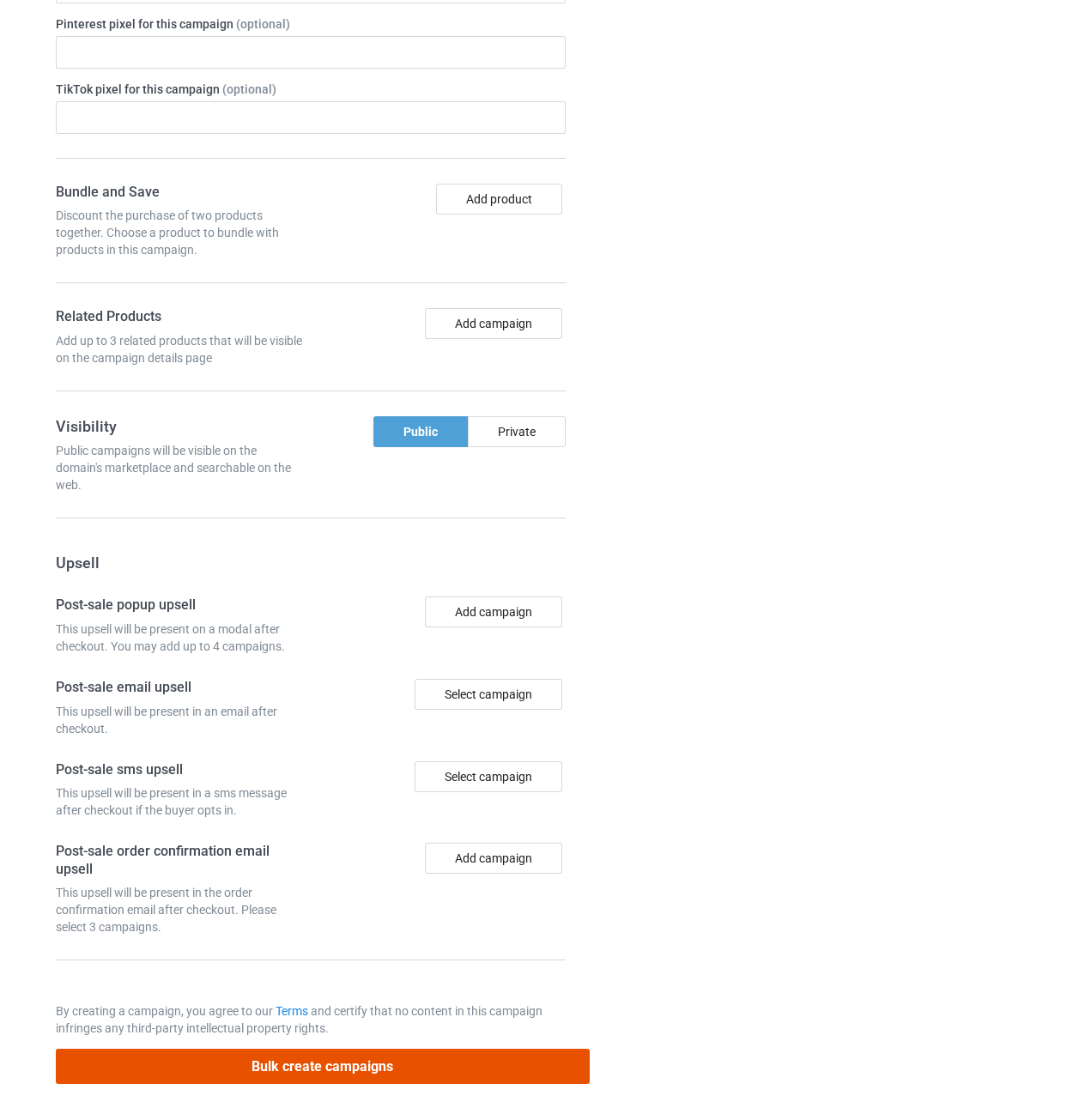
click at [512, 1060] on button "Bulk create campaigns" at bounding box center [322, 1066] width 534 height 36
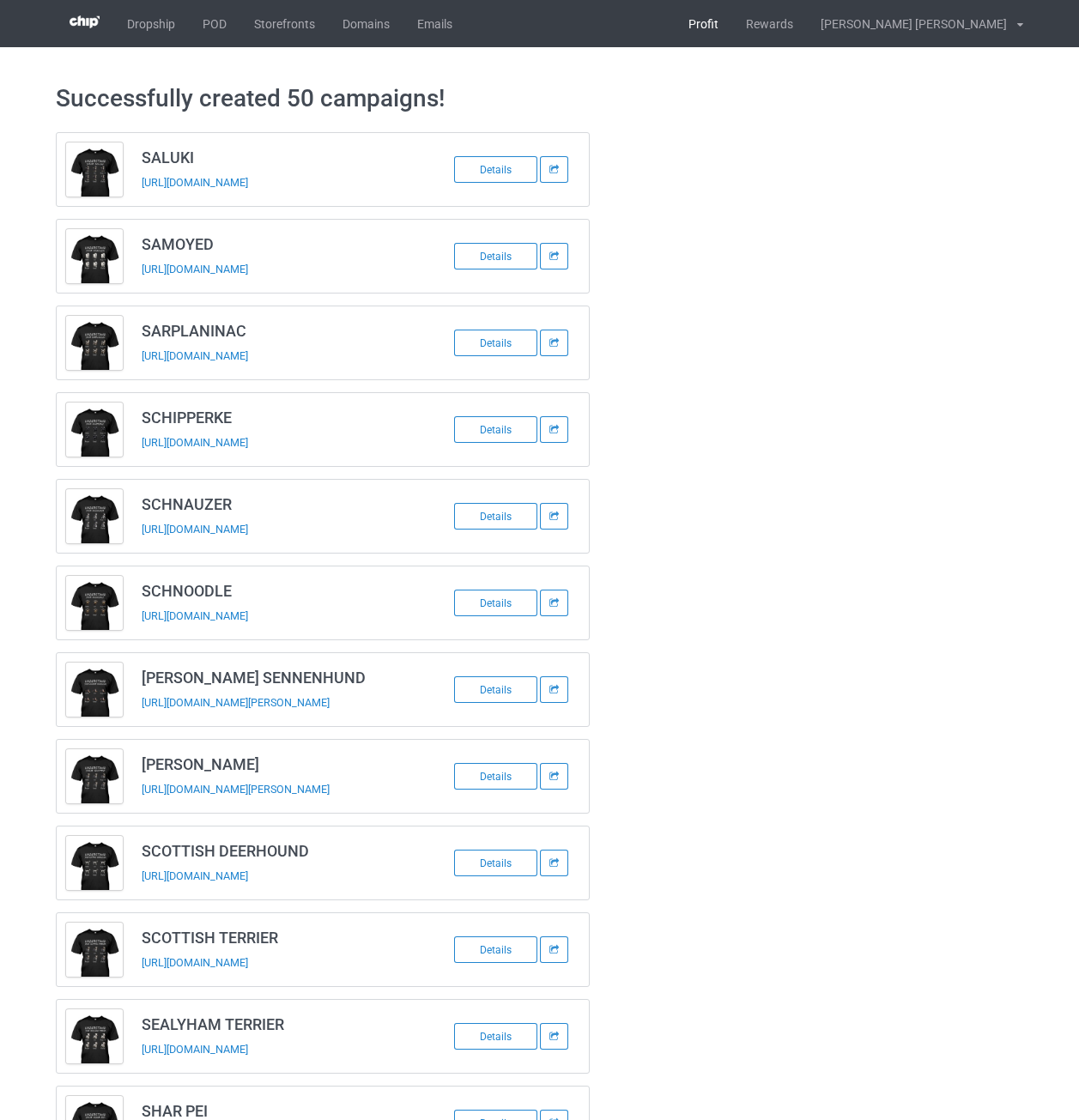
click at [733, 21] on link "Profit" at bounding box center [704, 23] width 58 height 47
